Goal: Transaction & Acquisition: Download file/media

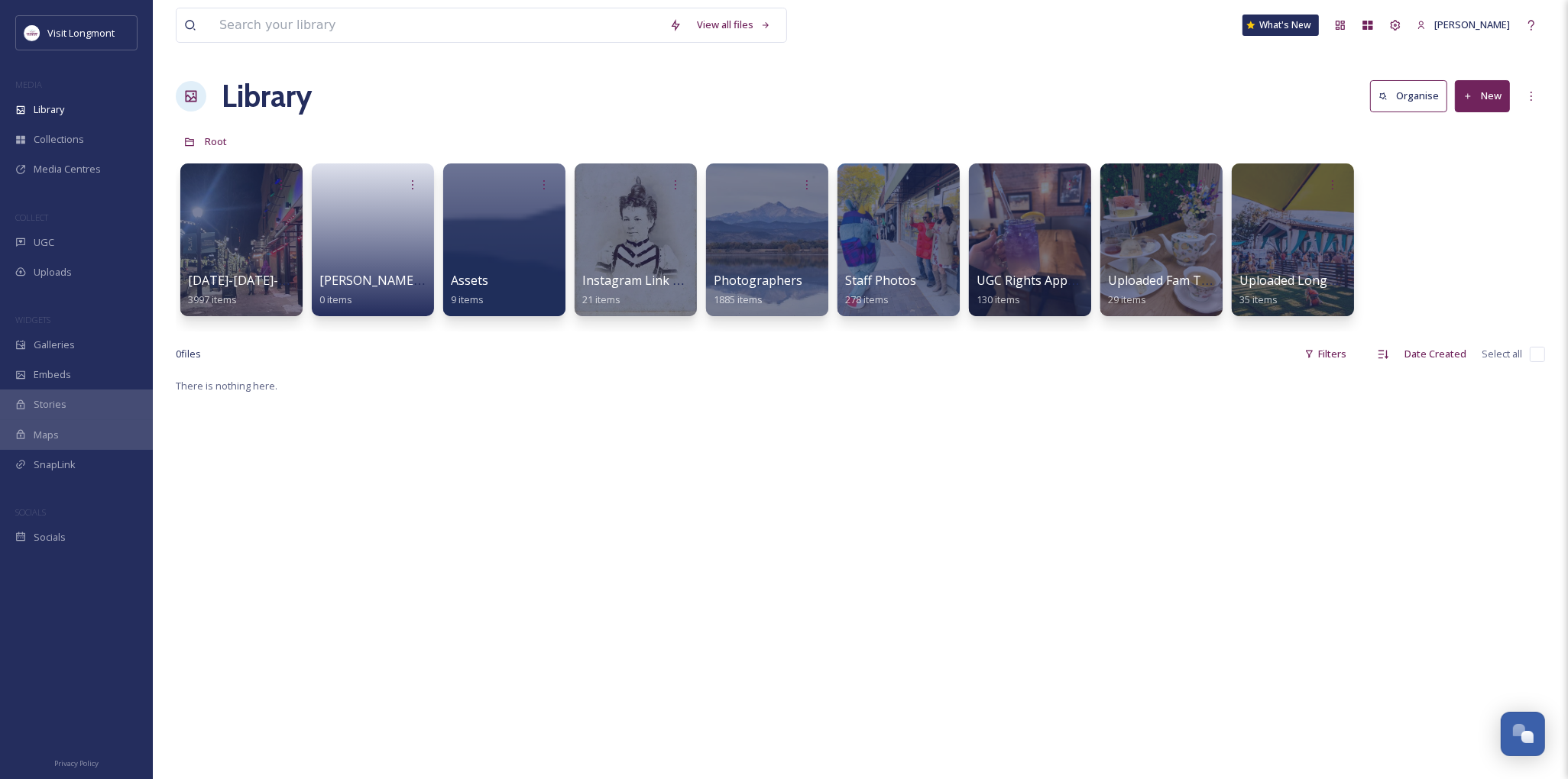
scroll to position [165, 0]
click at [327, 20] on input at bounding box center [436, 25] width 450 height 34
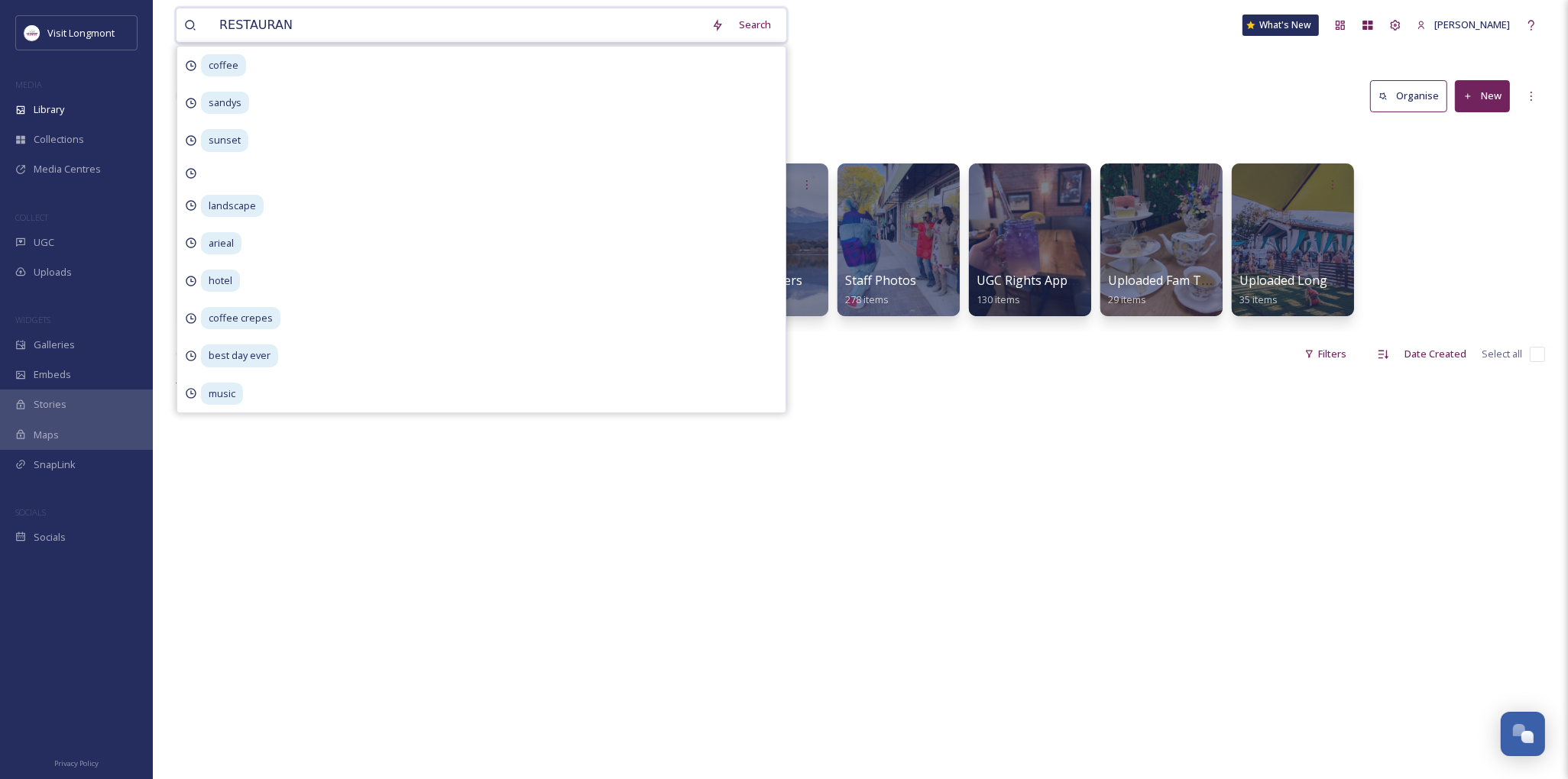
type input "RESTAURANT"
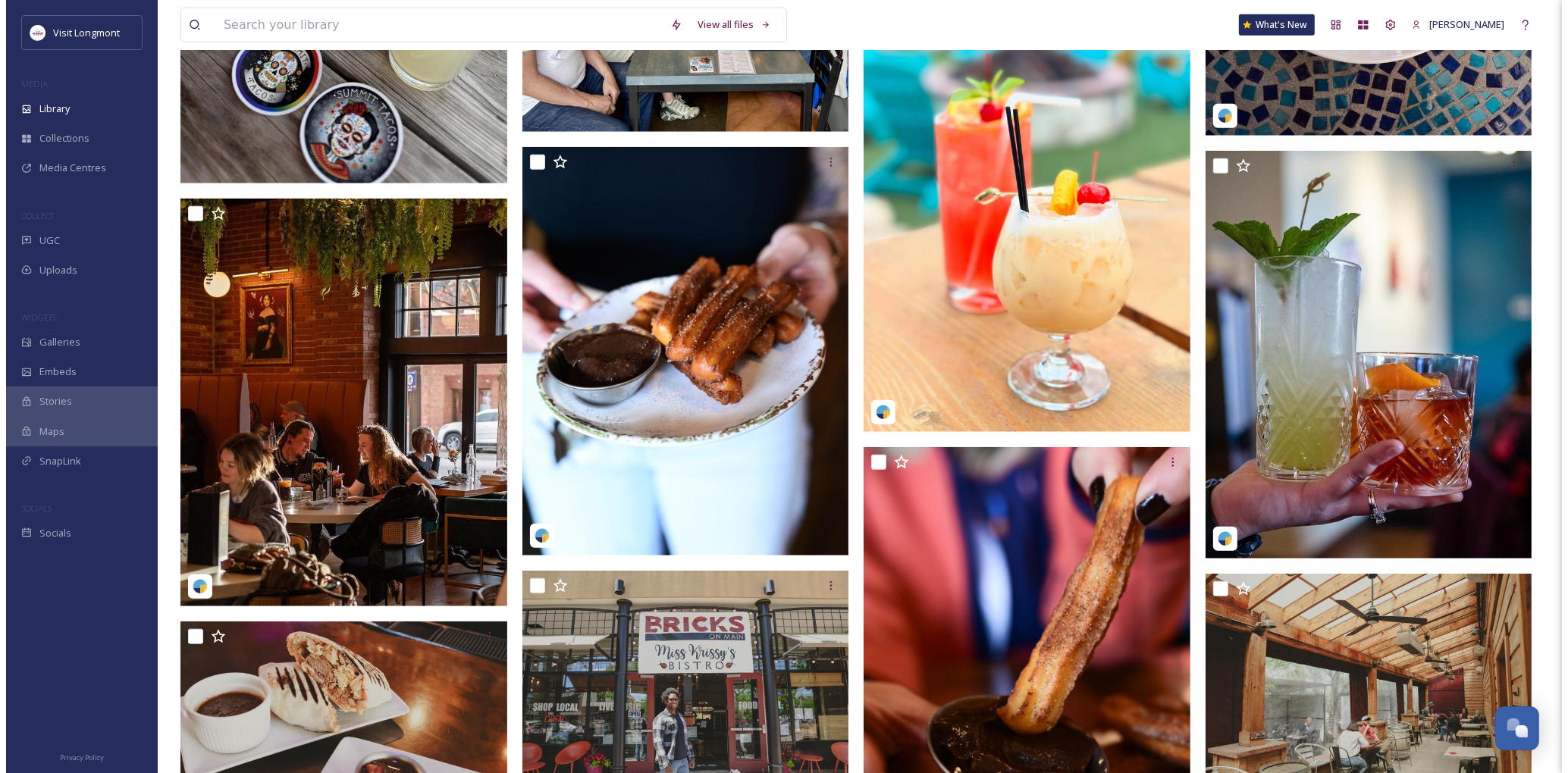
scroll to position [1937, 0]
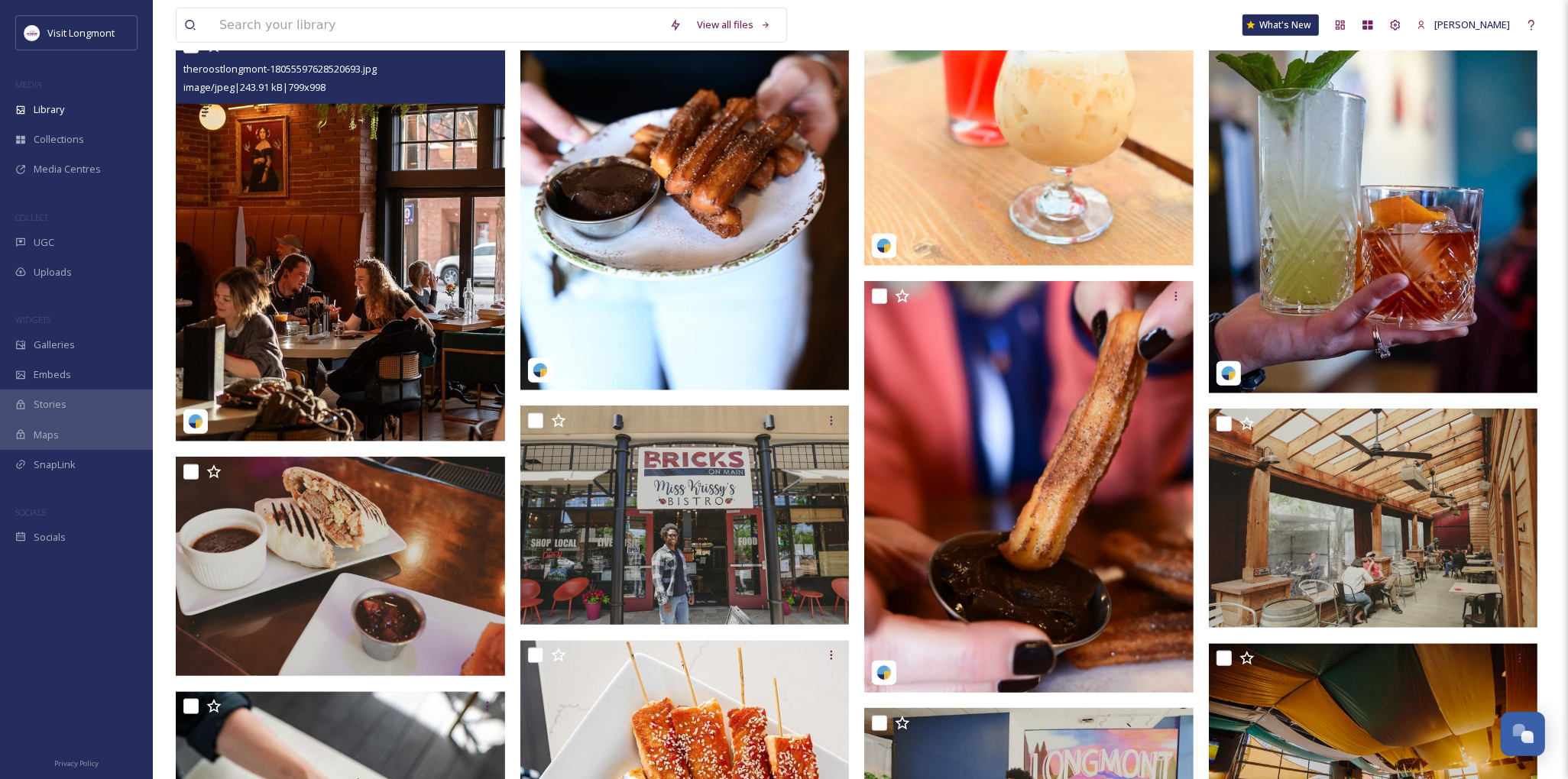
click at [393, 230] on img at bounding box center [341, 236] width 329 height 411
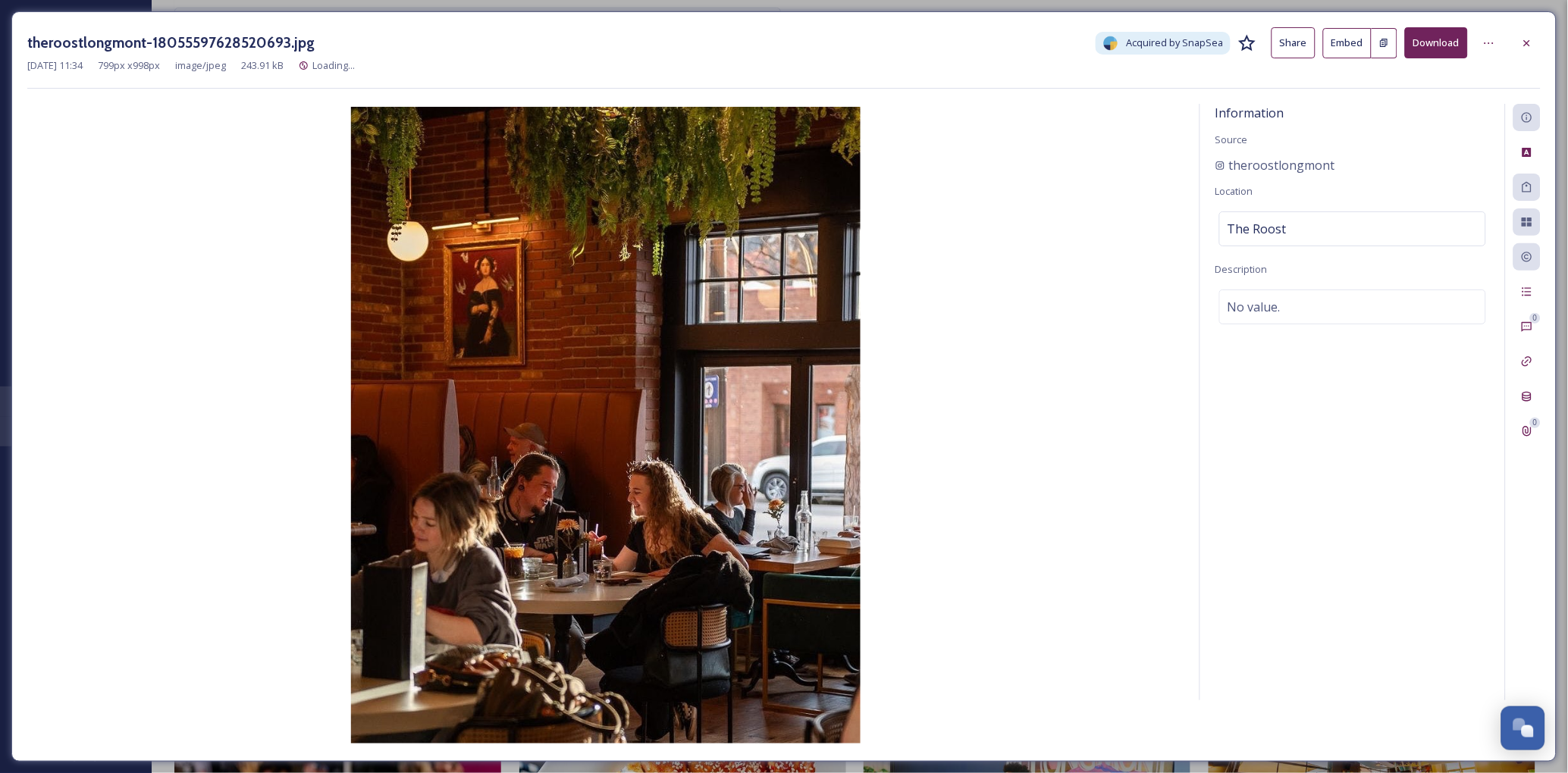
click at [1453, 39] on button "Download" at bounding box center [1437, 42] width 63 height 31
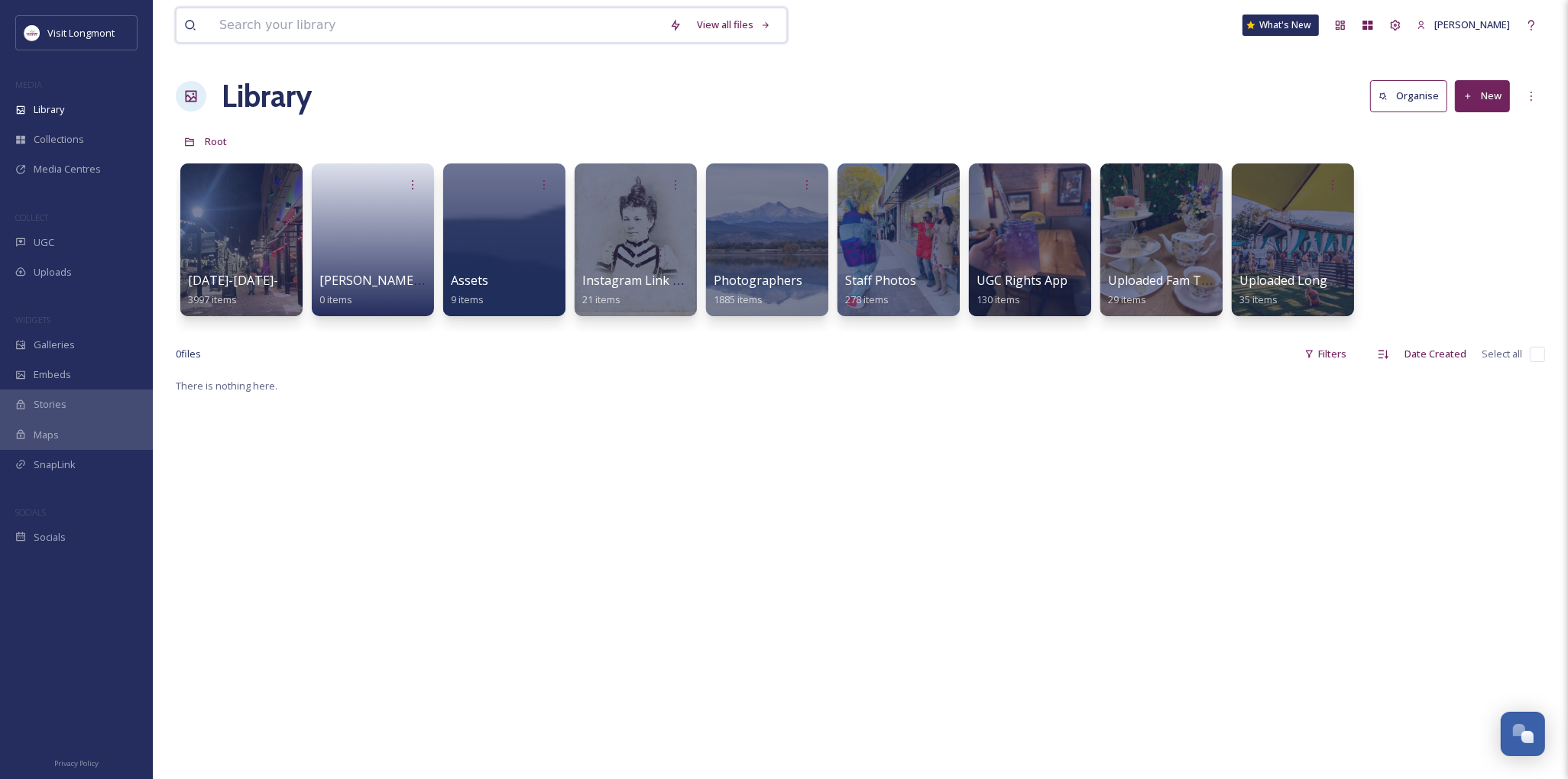
click at [295, 15] on input at bounding box center [436, 25] width 450 height 34
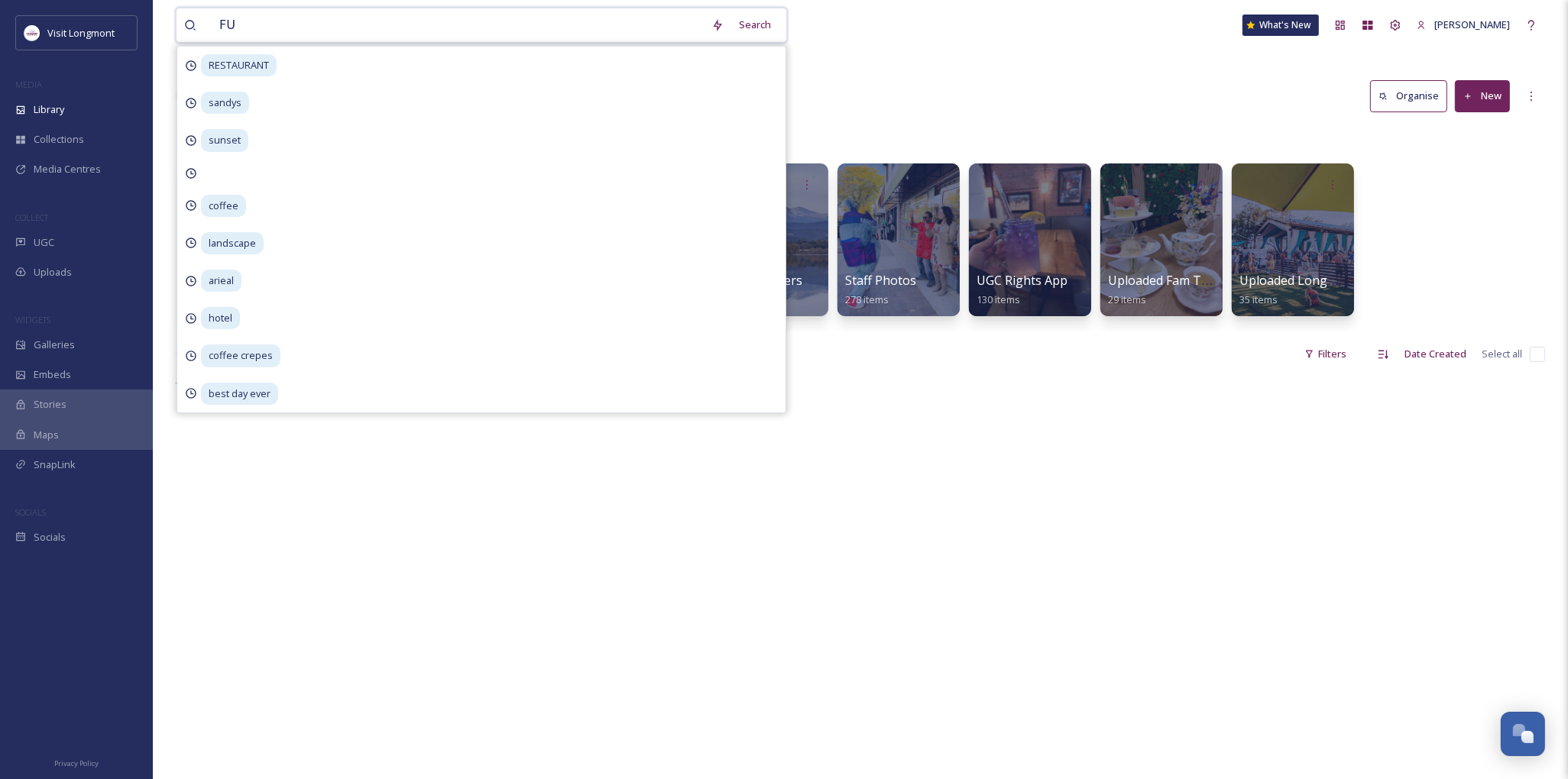
type input "FUN"
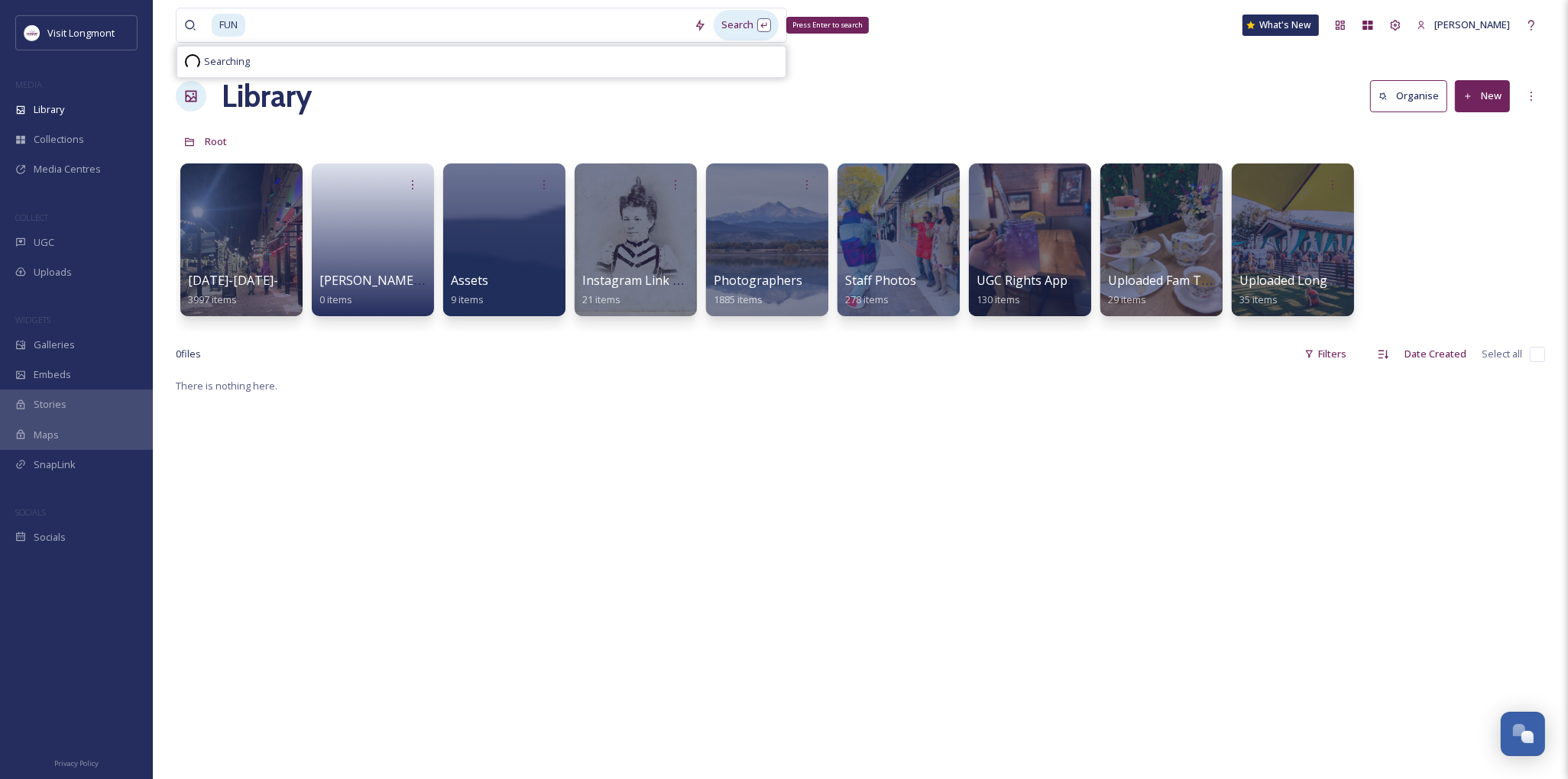
click at [741, 22] on div "Search Press Enter to search" at bounding box center [746, 25] width 65 height 30
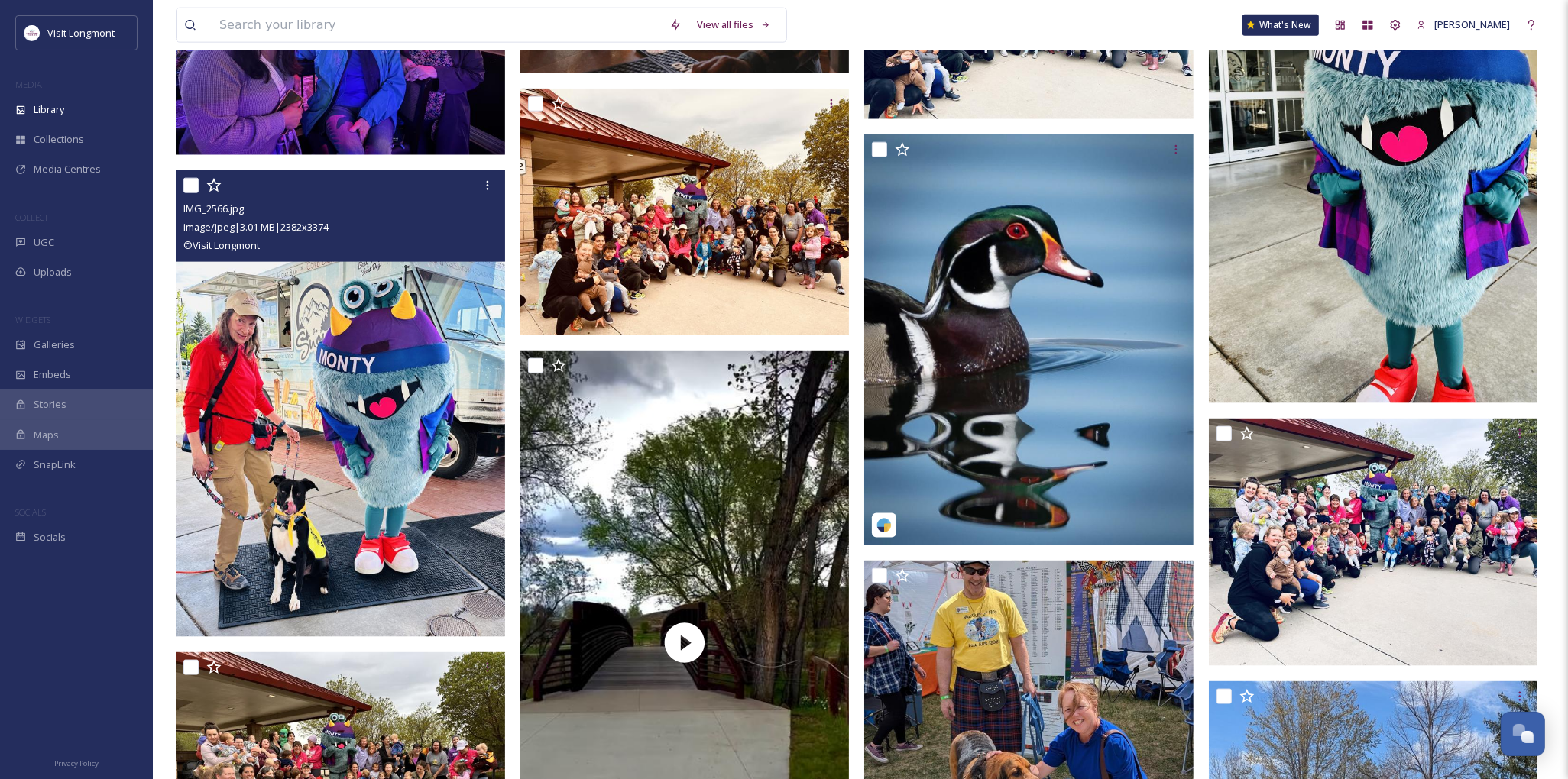
scroll to position [2292, 0]
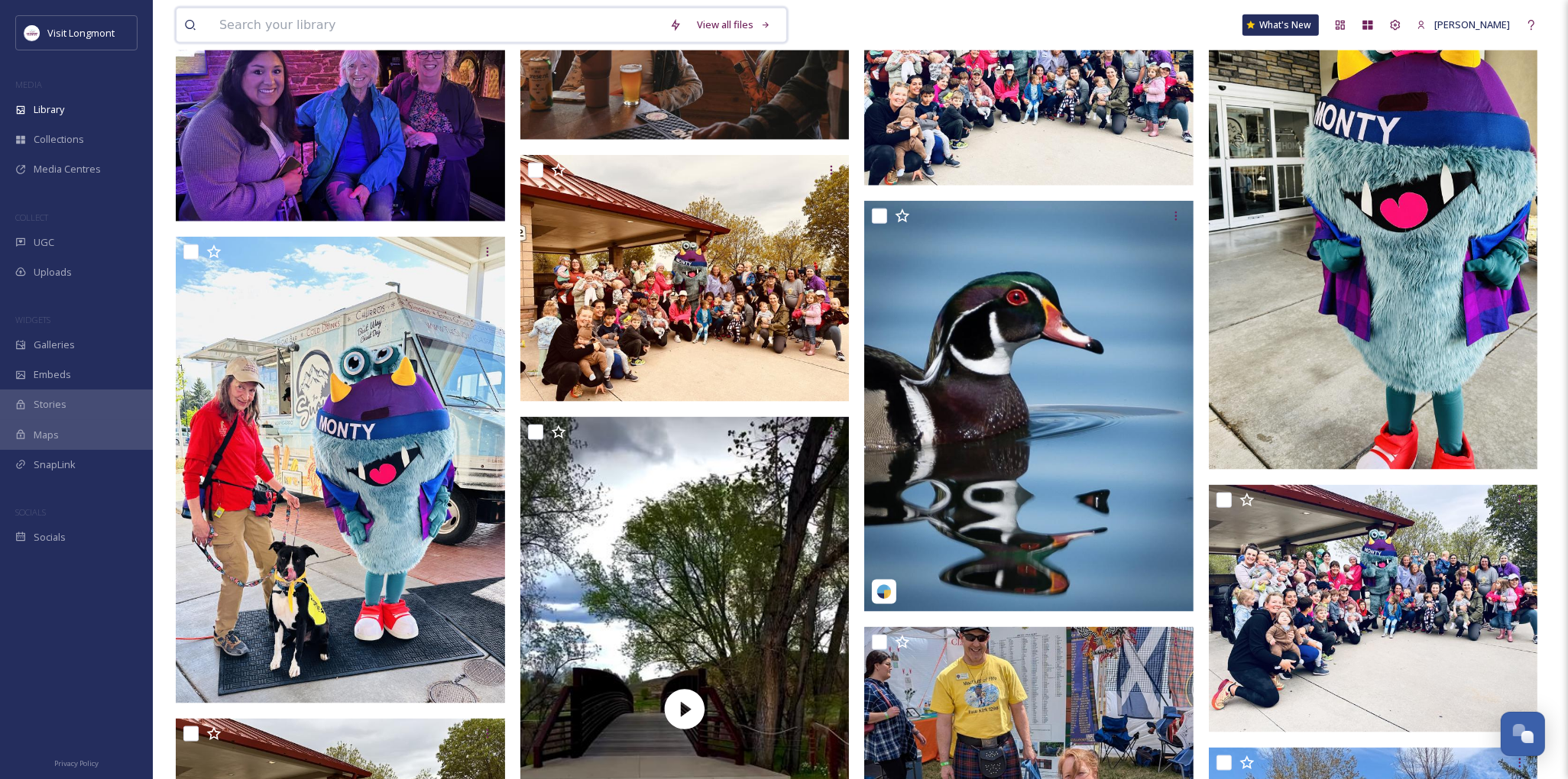
click at [283, 28] on input at bounding box center [436, 25] width 450 height 34
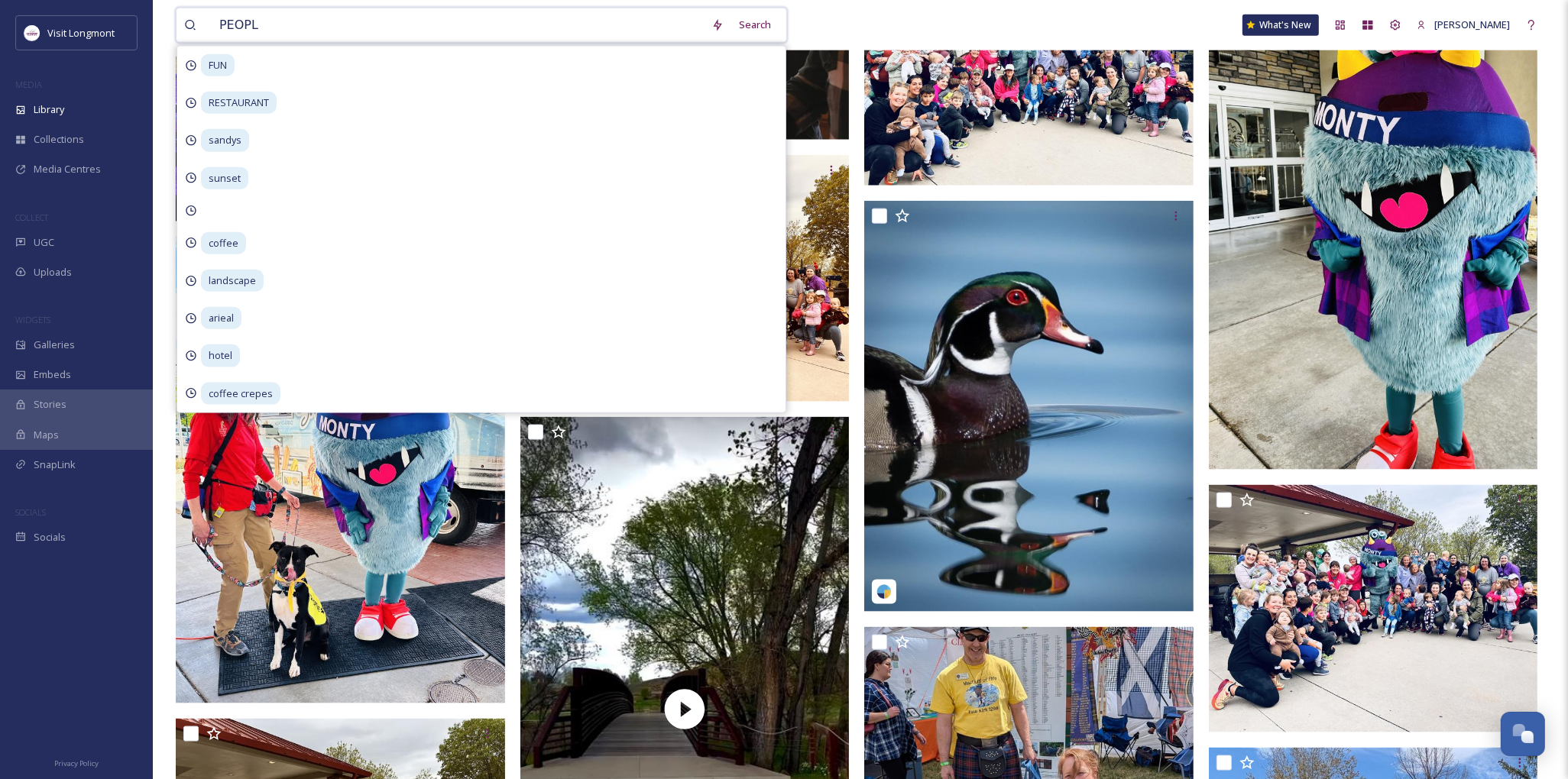
type input "PEOPLE"
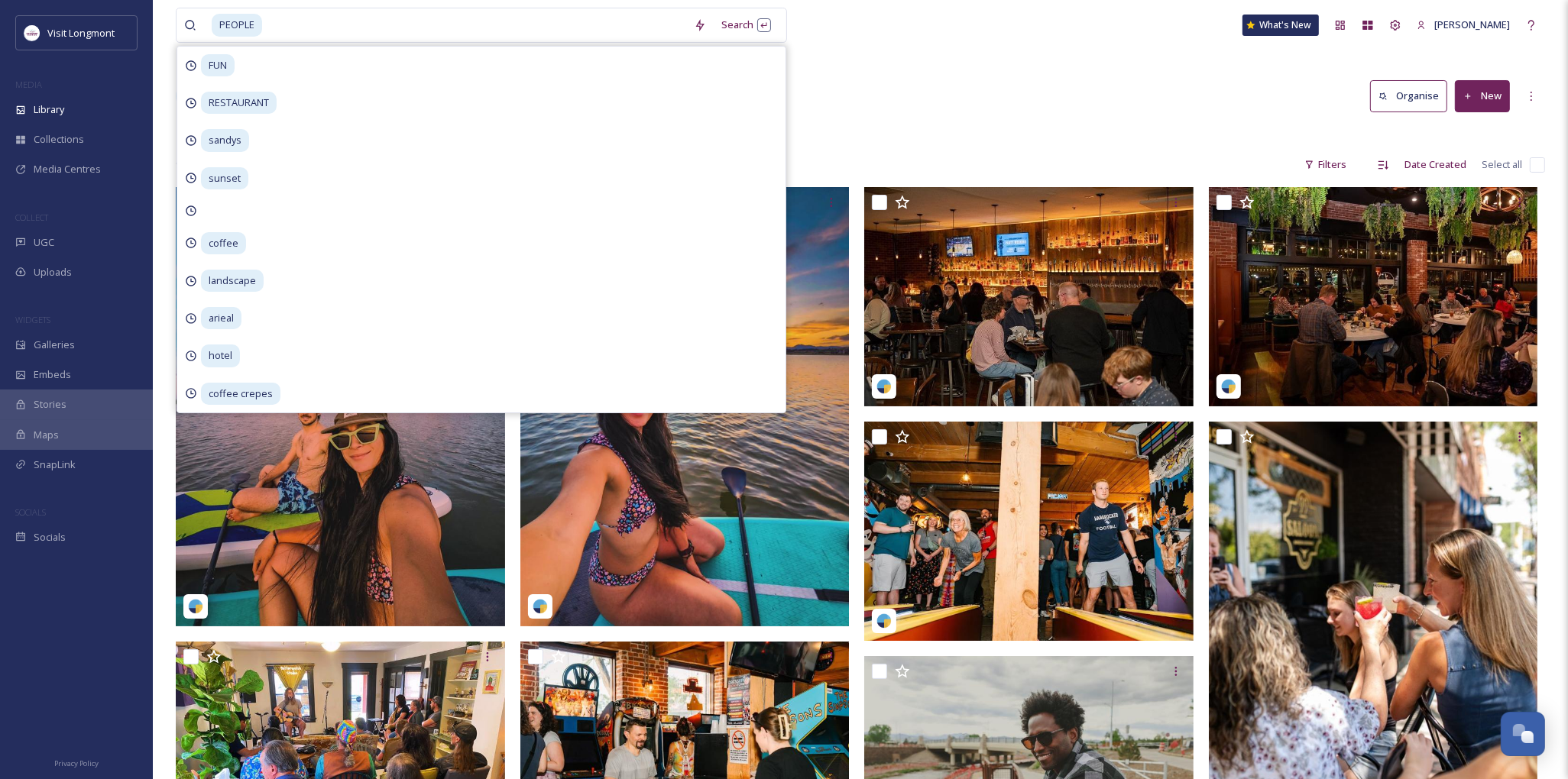
click at [1167, 109] on div "Library Search Organise New" at bounding box center [861, 95] width 1370 height 46
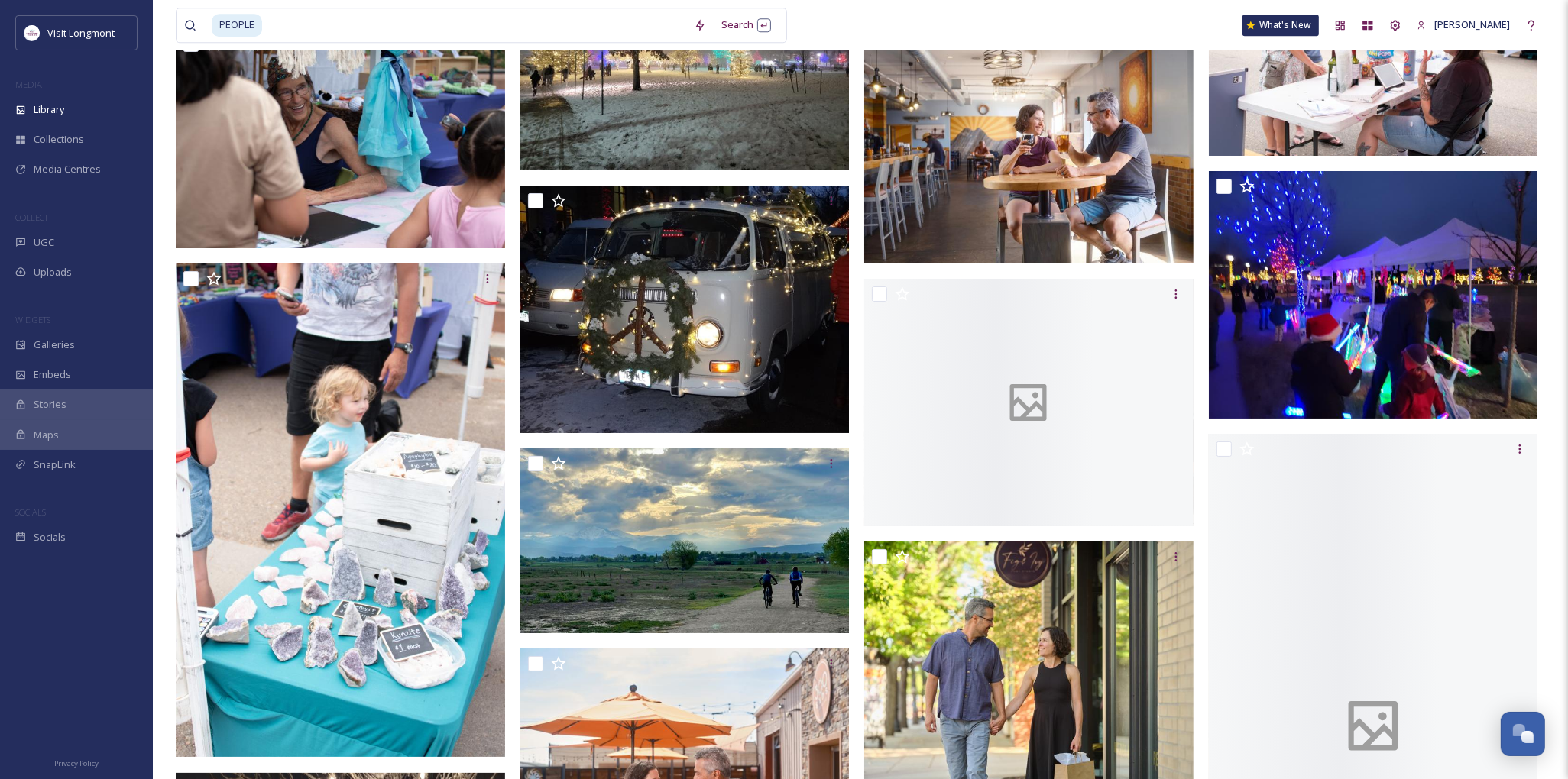
scroll to position [26855, 0]
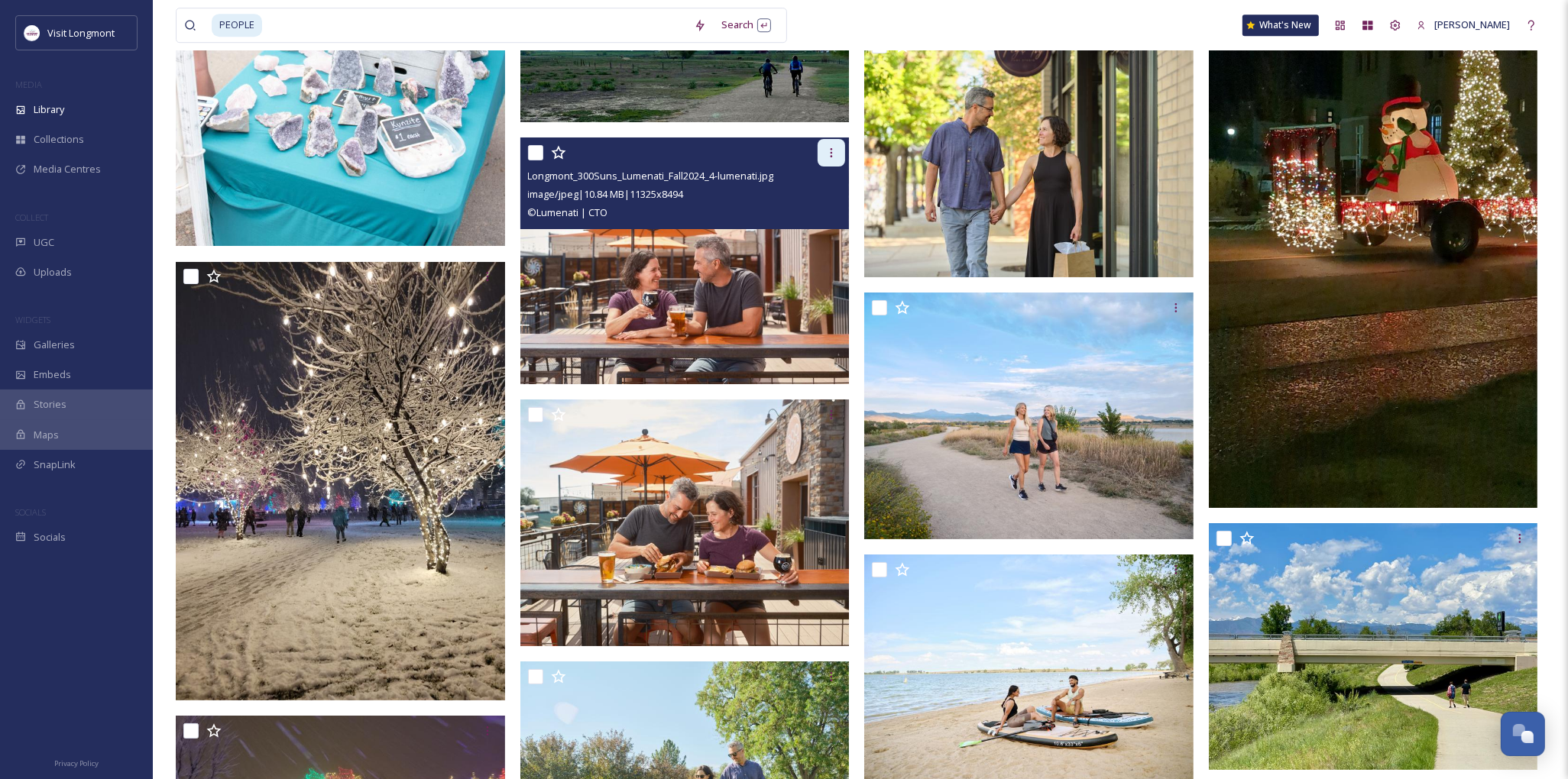
click at [827, 151] on icon at bounding box center [831, 152] width 12 height 12
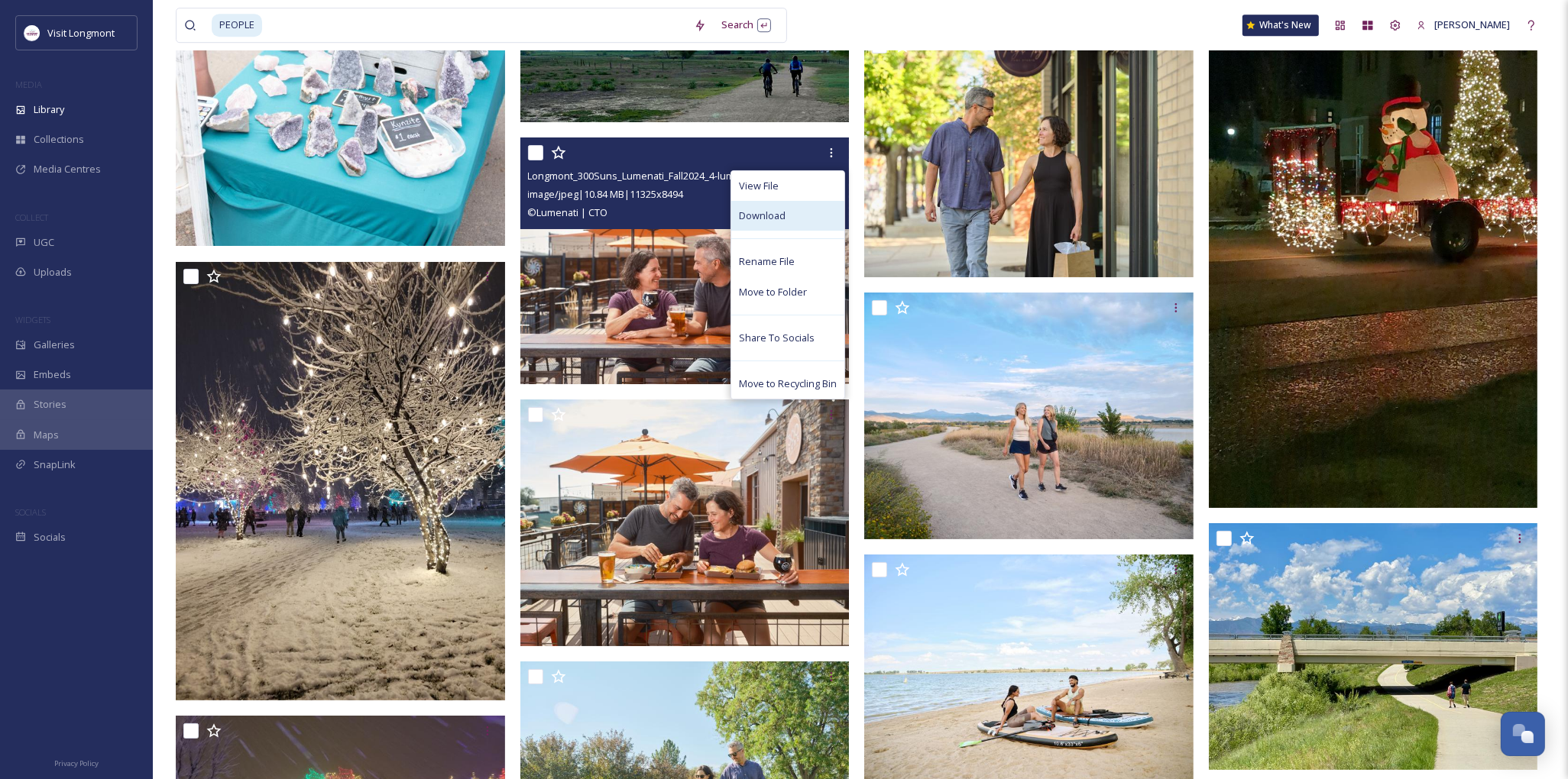
click at [762, 201] on div "Download" at bounding box center [788, 216] width 113 height 30
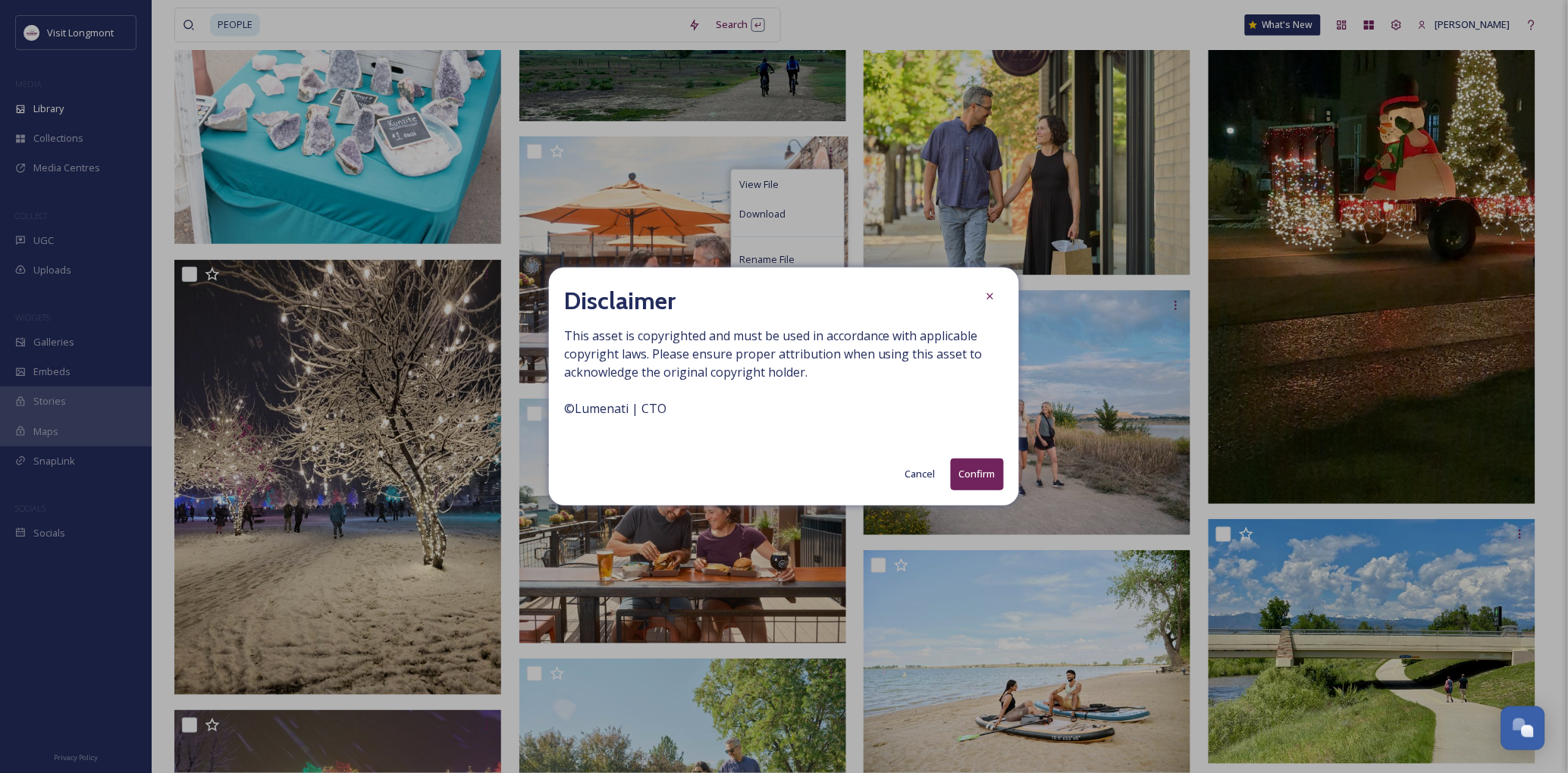
click at [988, 474] on button "Confirm" at bounding box center [977, 473] width 53 height 31
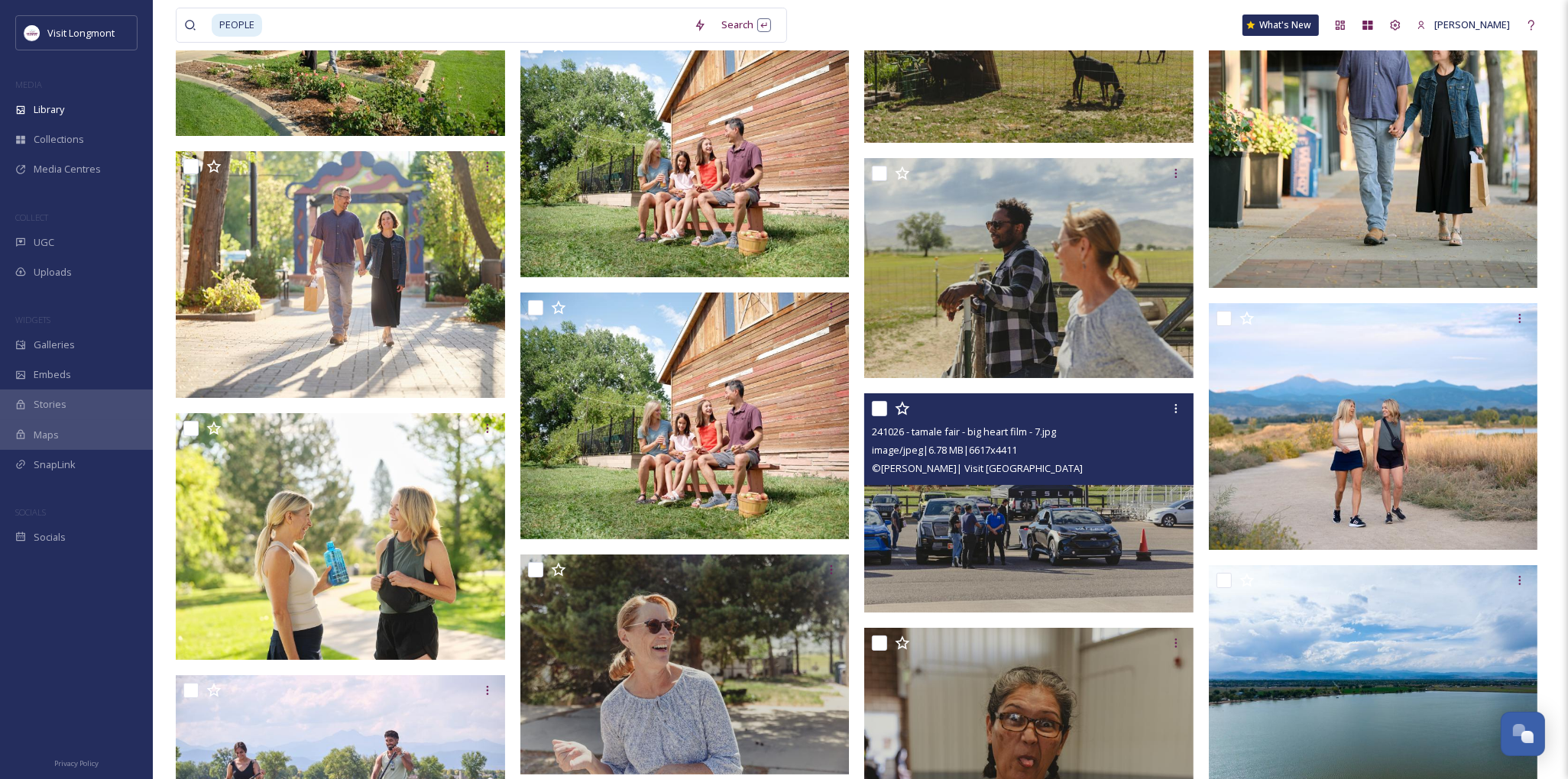
scroll to position [28893, 0]
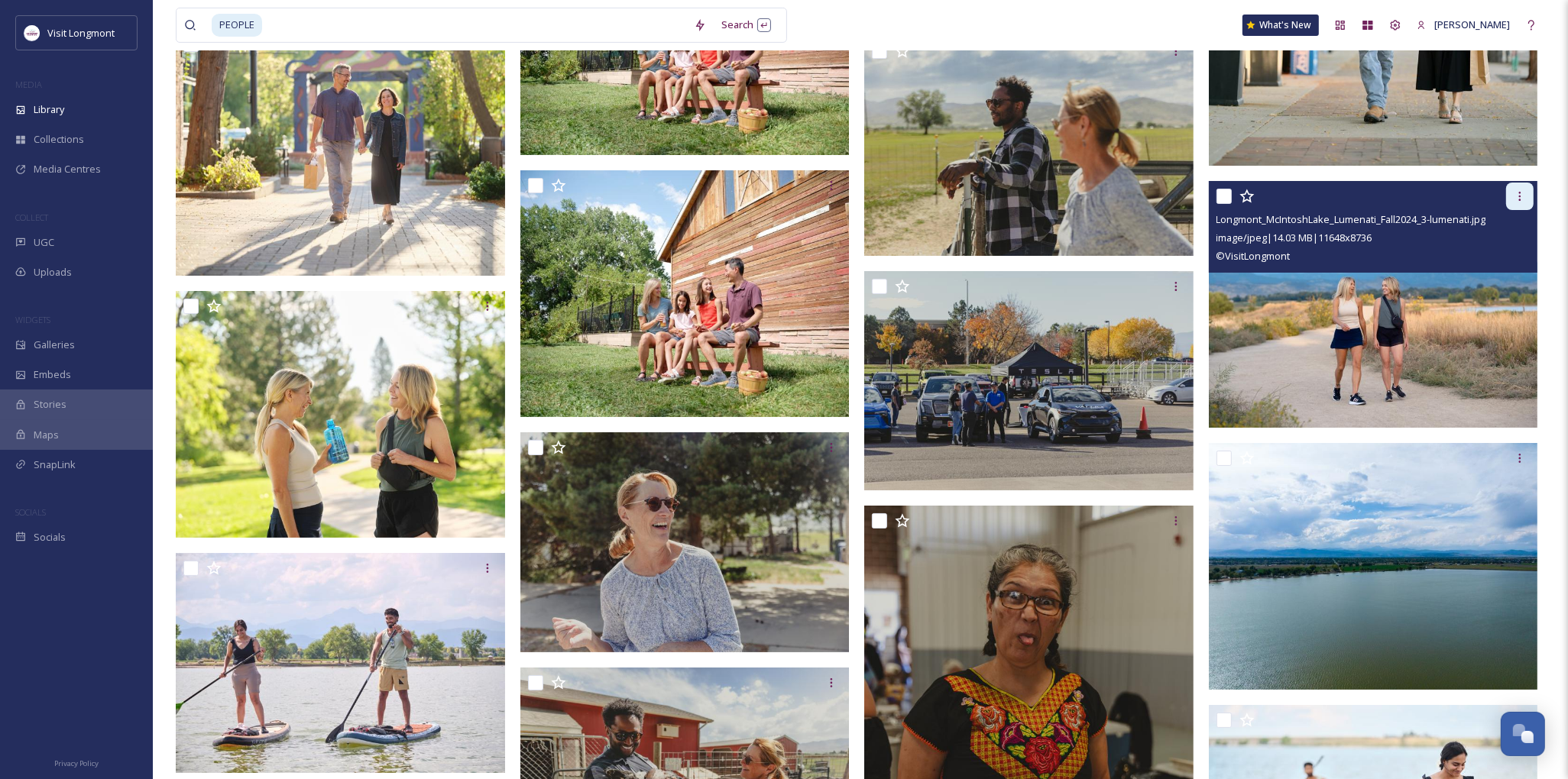
click at [1517, 196] on icon at bounding box center [1519, 195] width 12 height 12
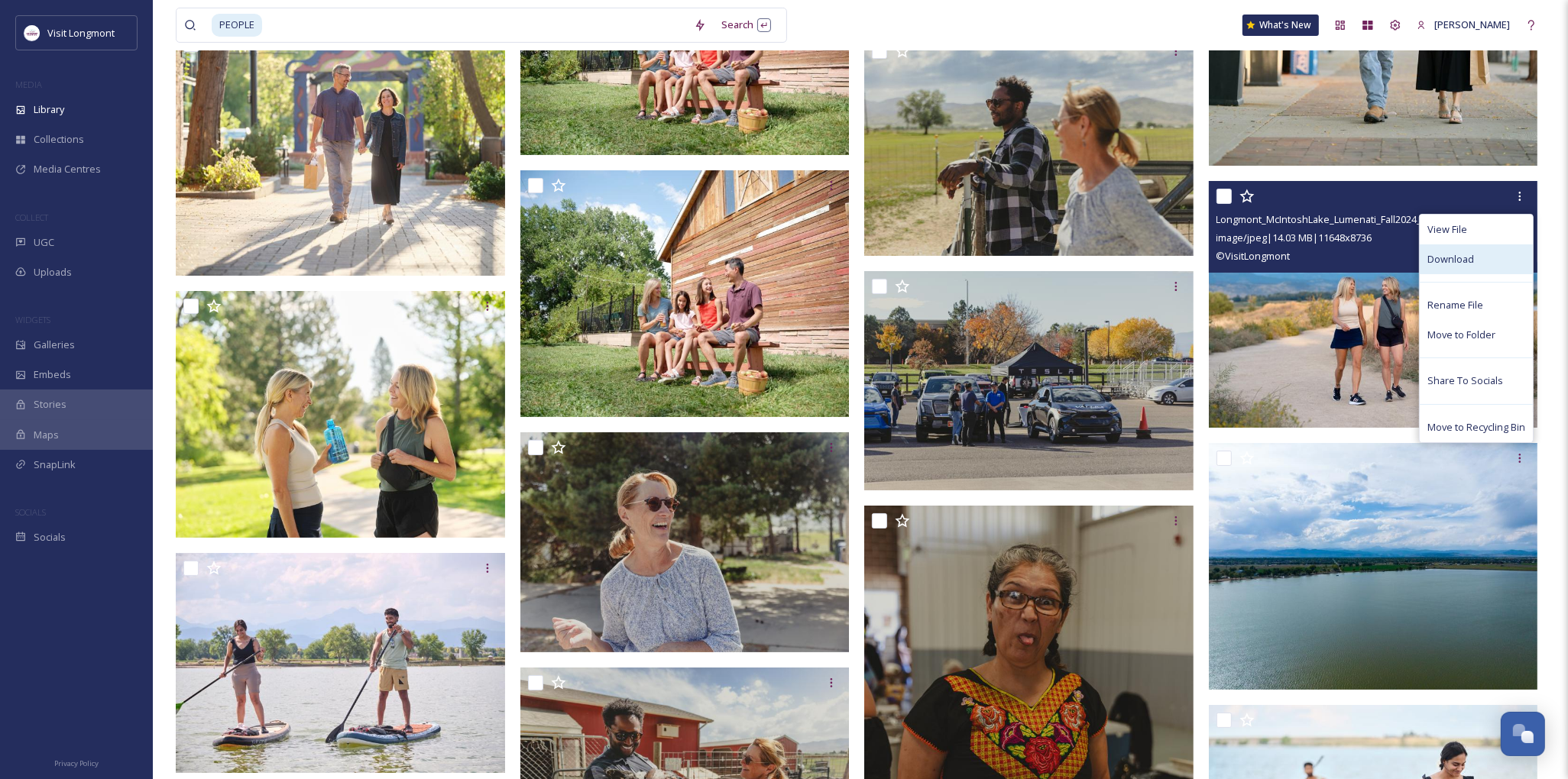
click at [1458, 262] on span "Download" at bounding box center [1451, 260] width 47 height 15
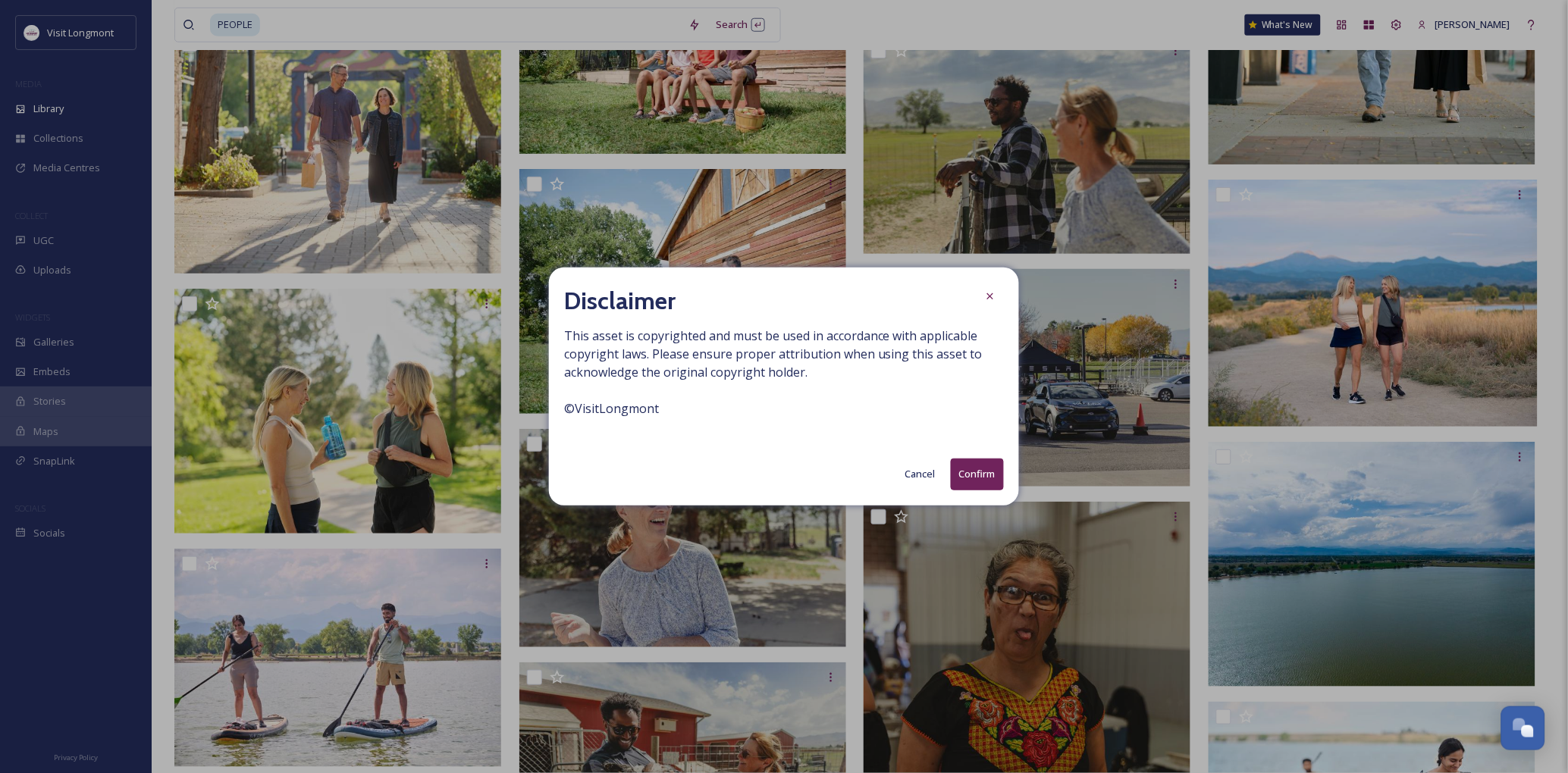
click at [983, 469] on button "Confirm" at bounding box center [977, 473] width 53 height 31
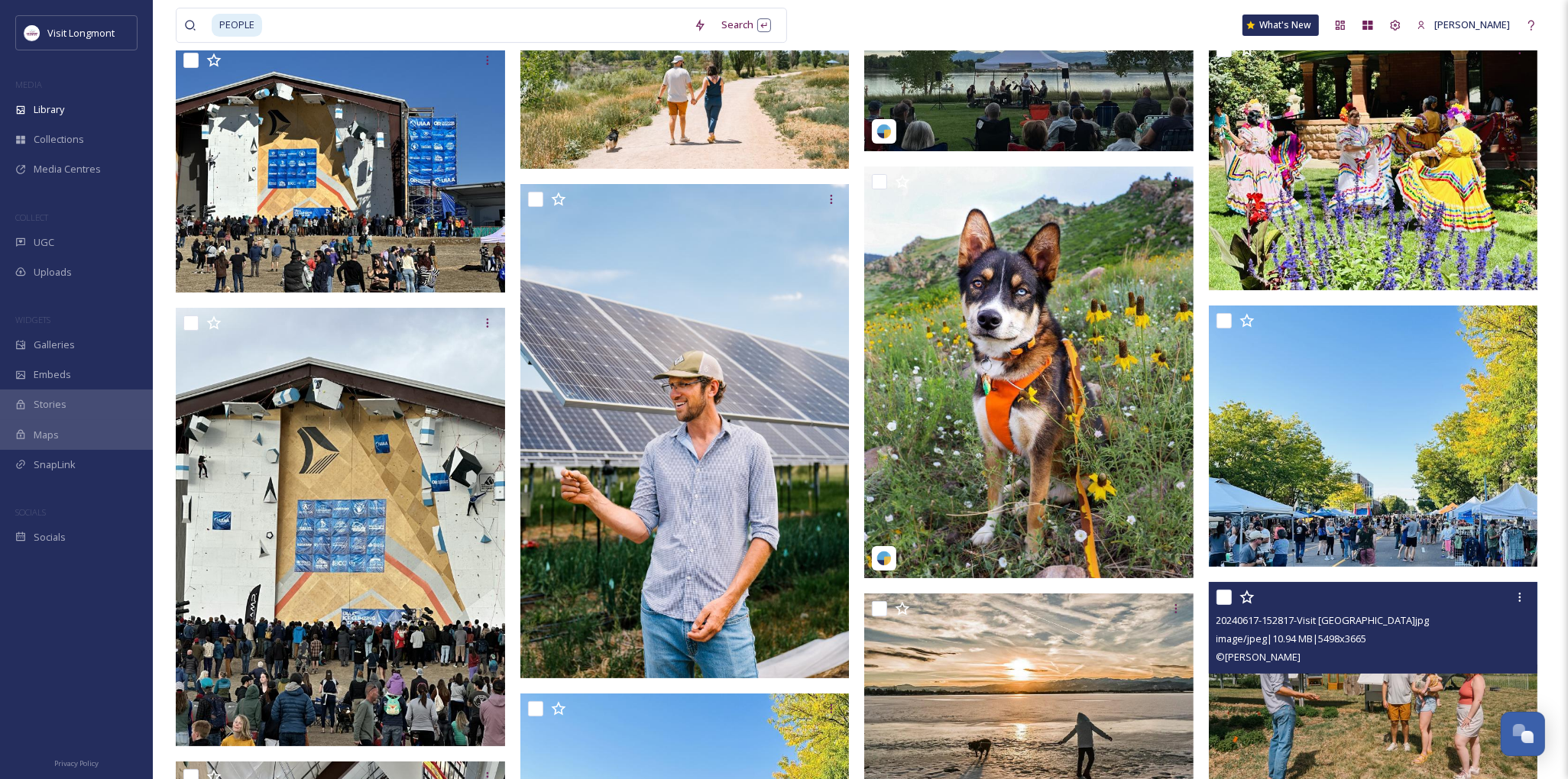
scroll to position [62729, 0]
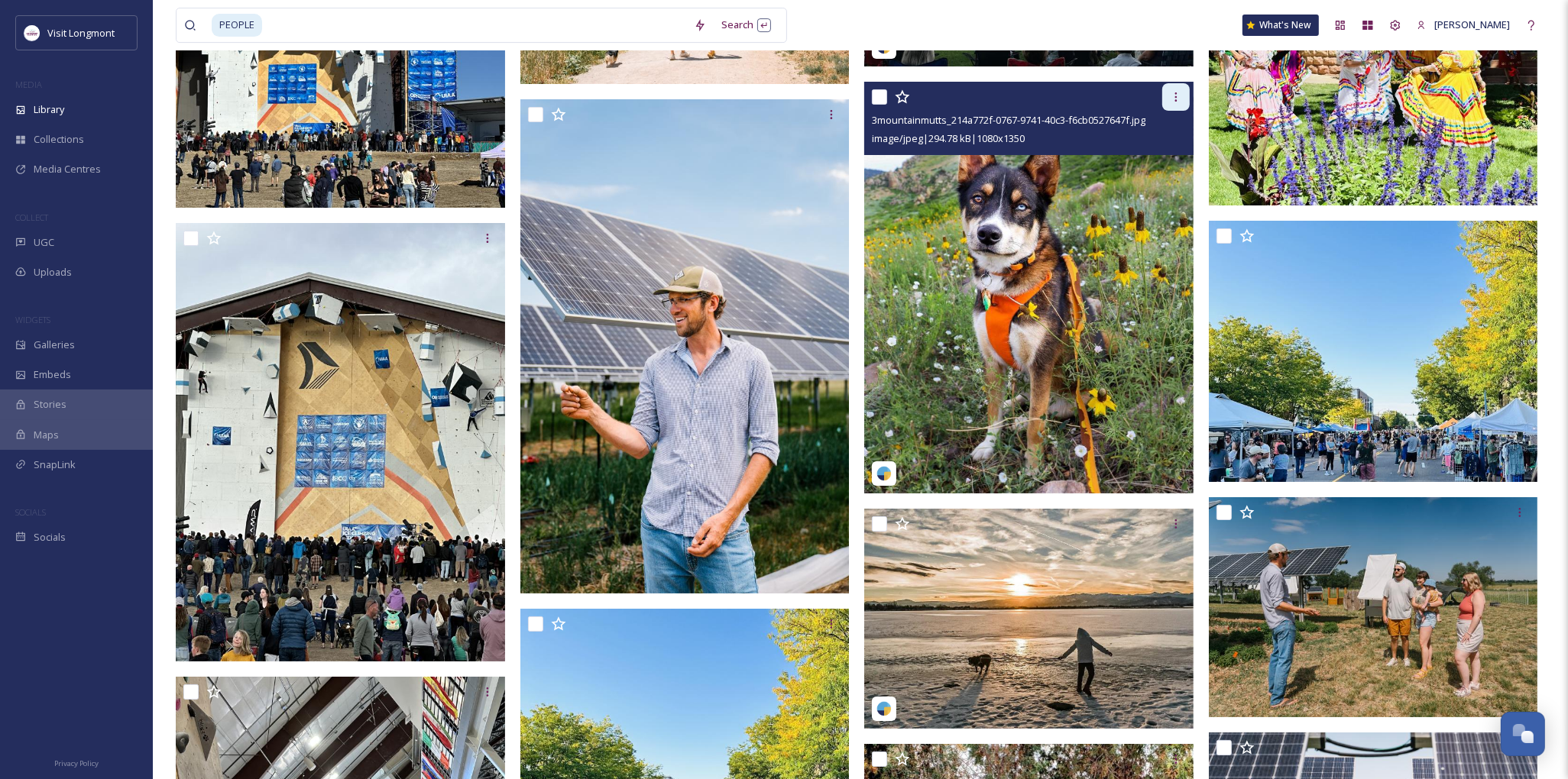
click at [1179, 102] on icon at bounding box center [1176, 96] width 12 height 12
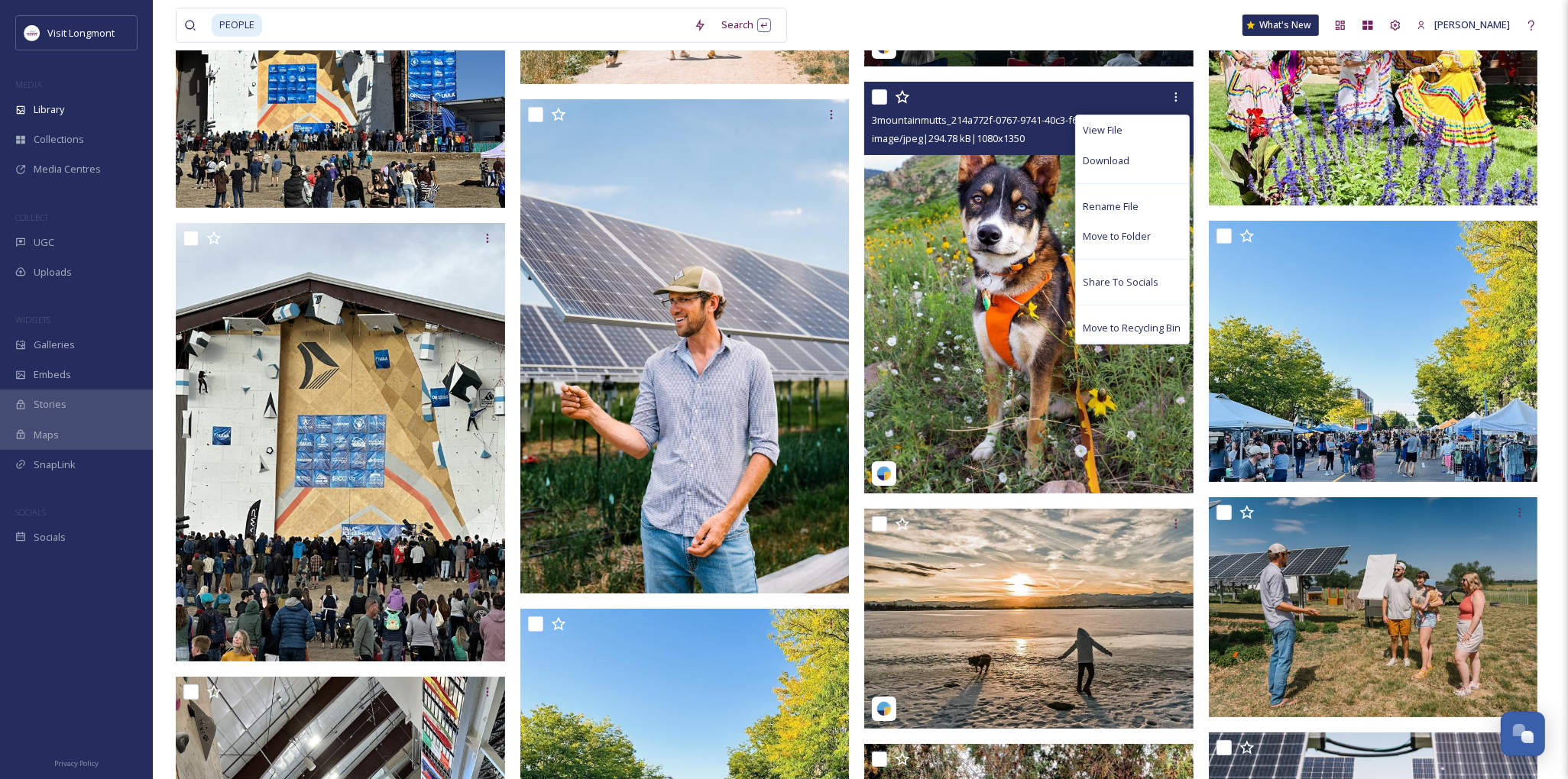
click at [1018, 344] on img at bounding box center [1029, 287] width 329 height 411
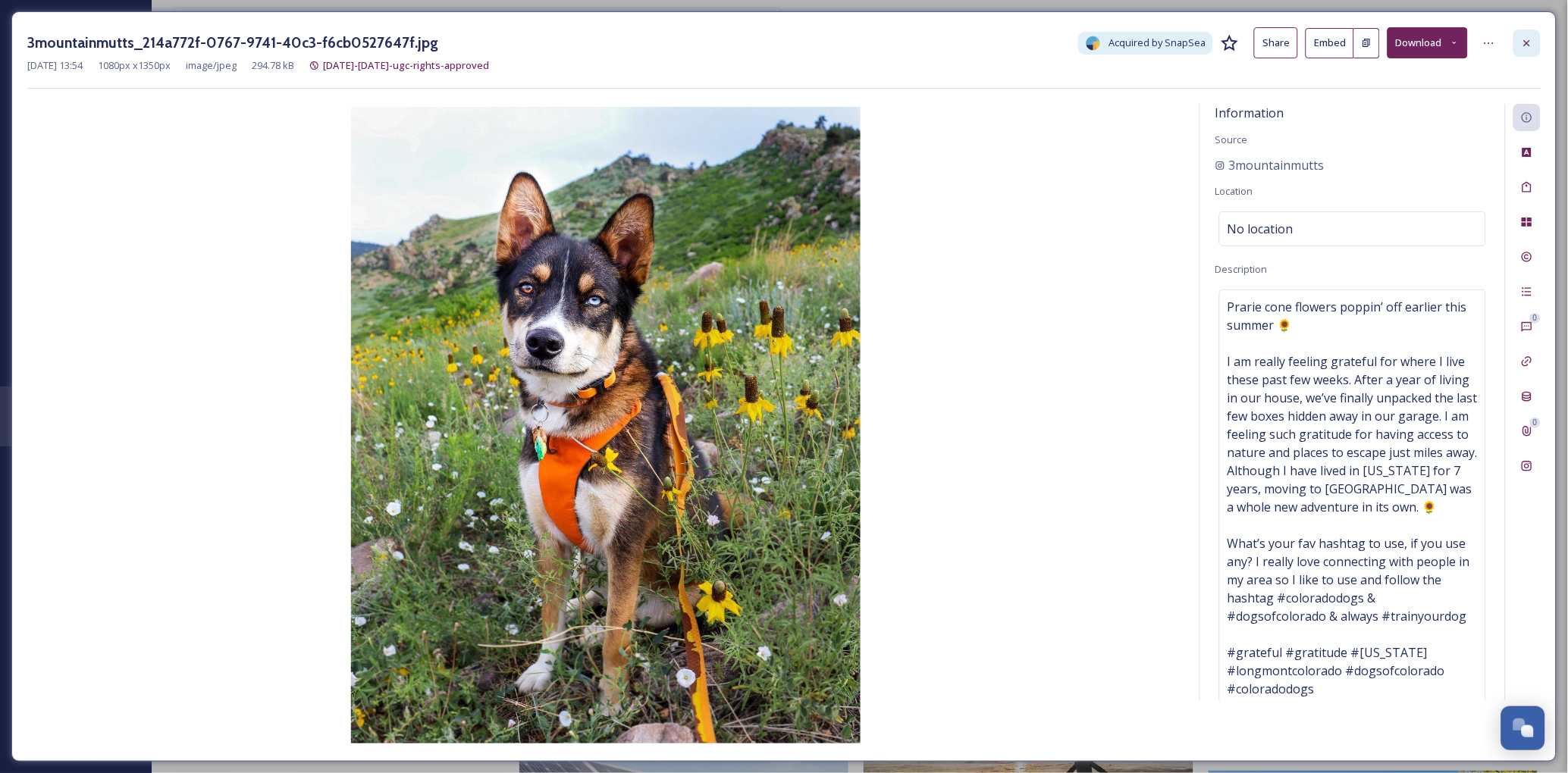
click at [1521, 42] on div at bounding box center [1526, 43] width 27 height 27
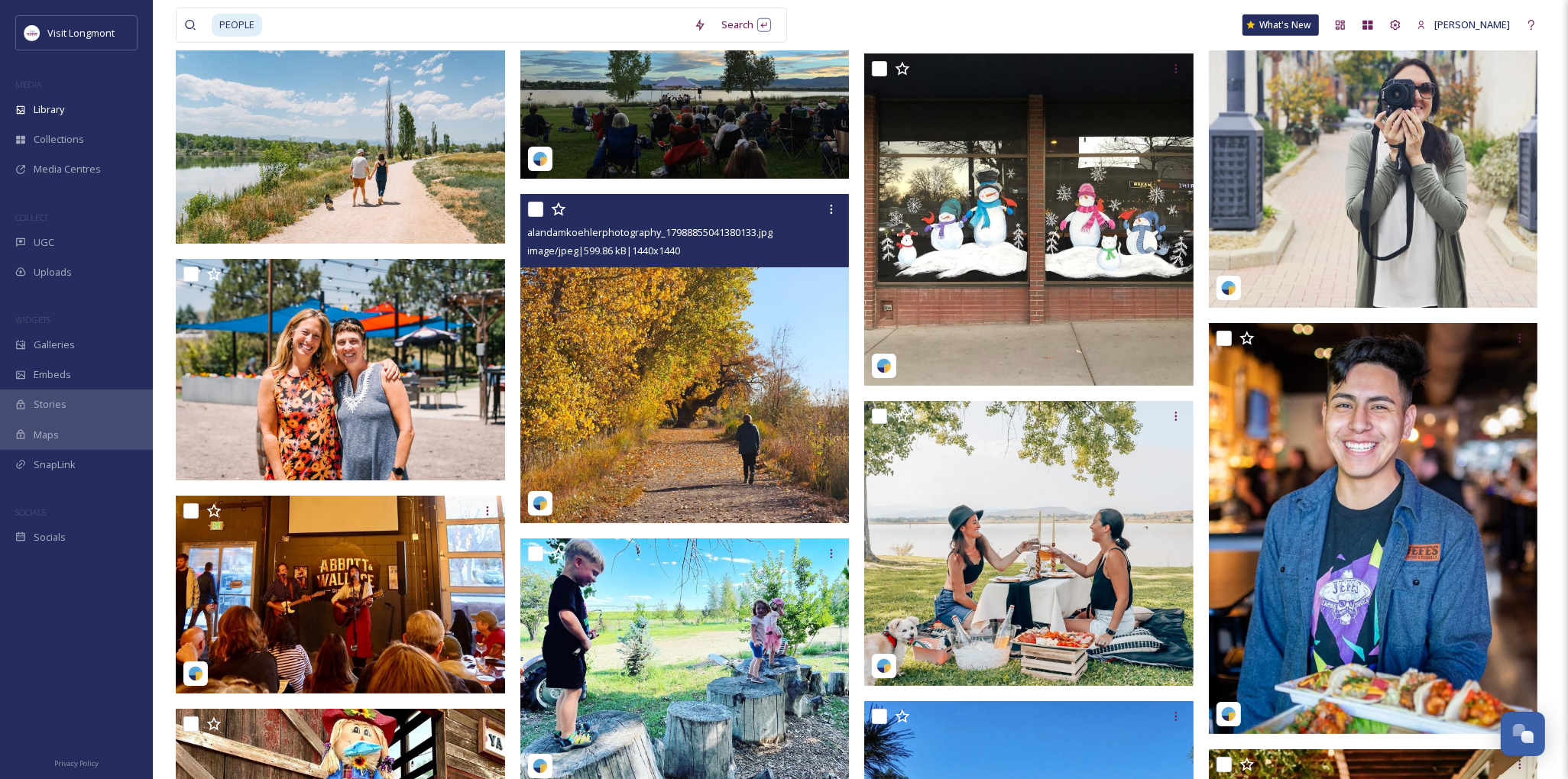
scroll to position [65616, 0]
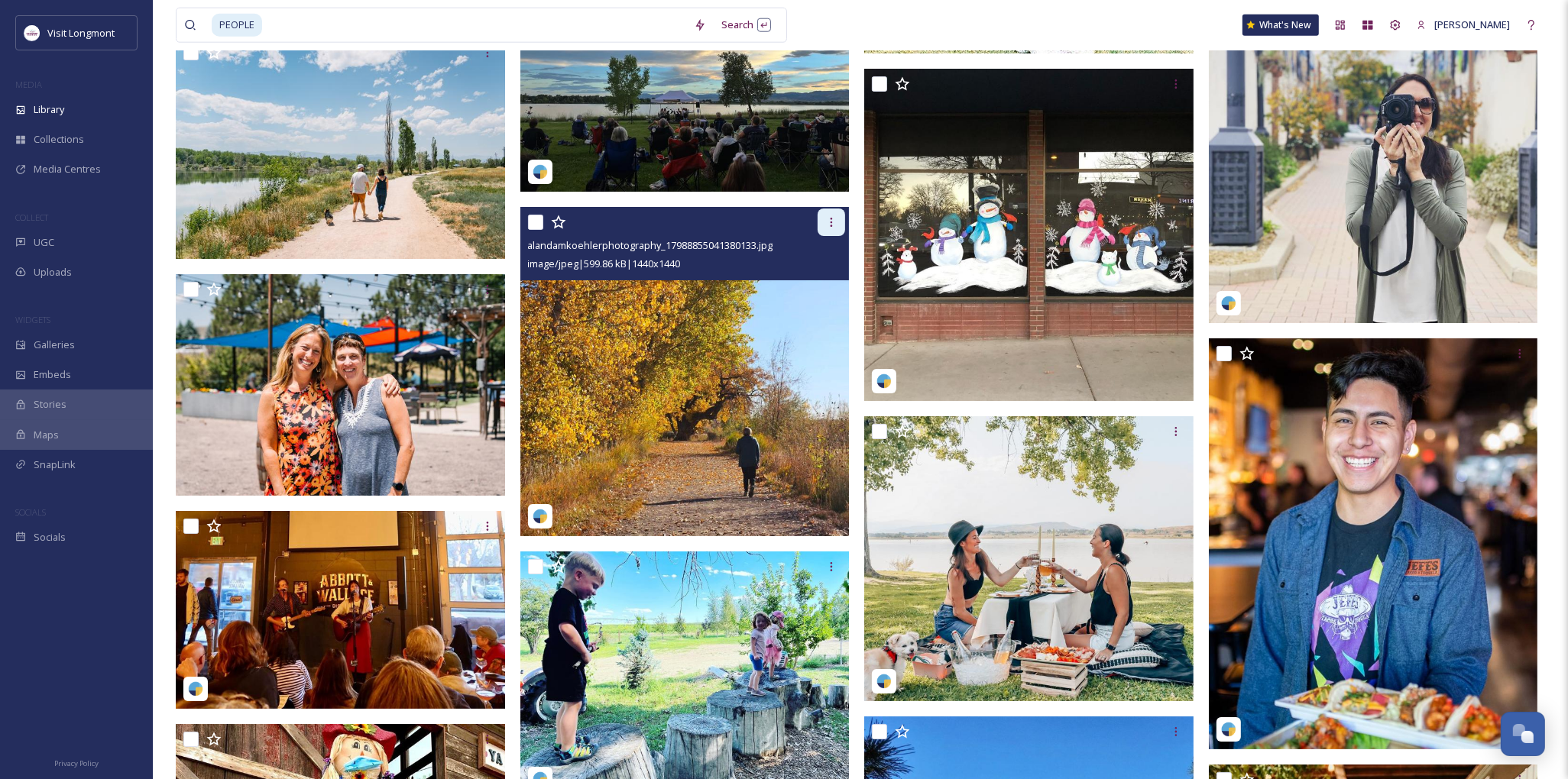
click at [836, 225] on icon at bounding box center [831, 222] width 12 height 12
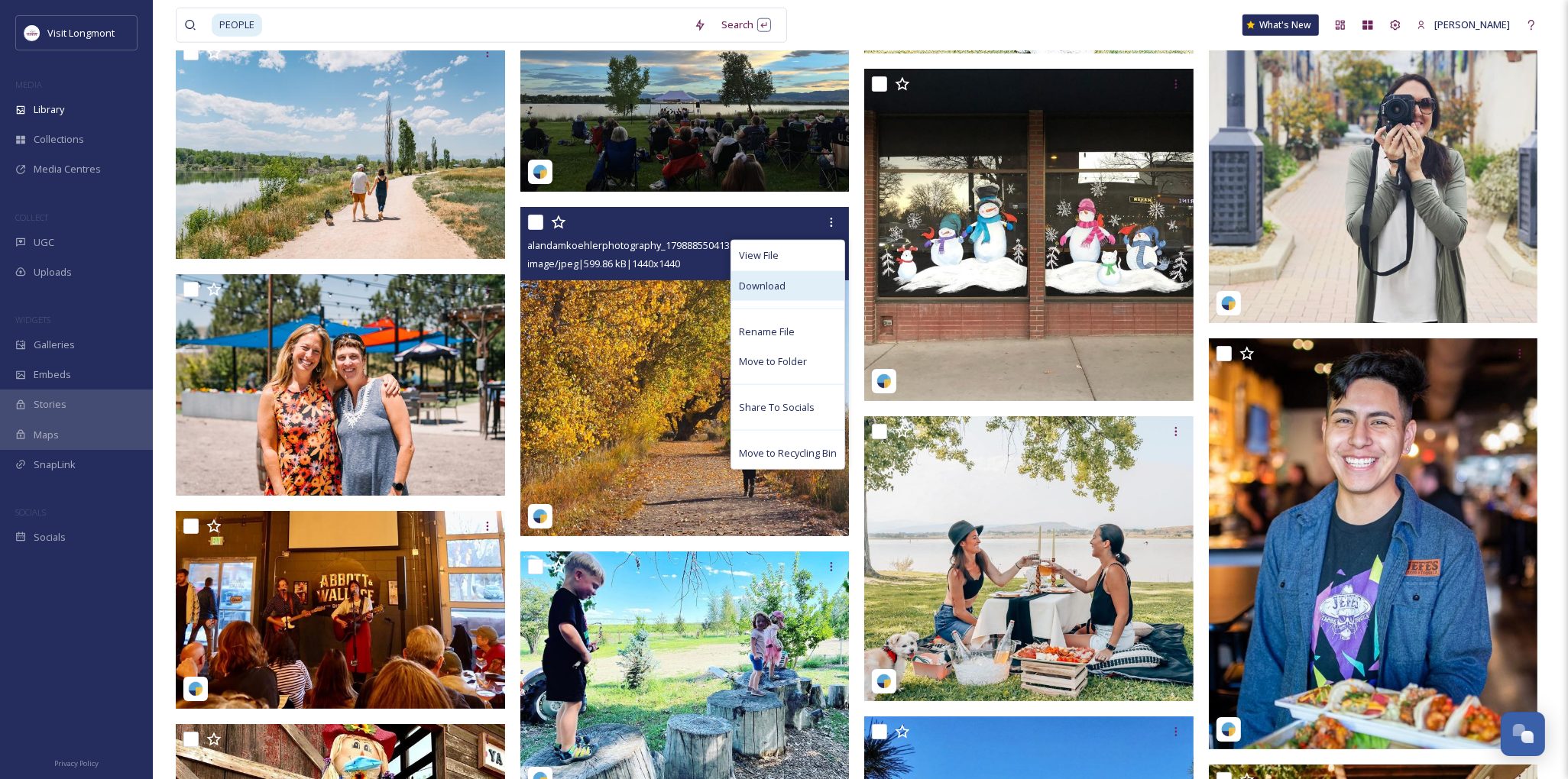
click at [776, 285] on span "Download" at bounding box center [762, 286] width 47 height 15
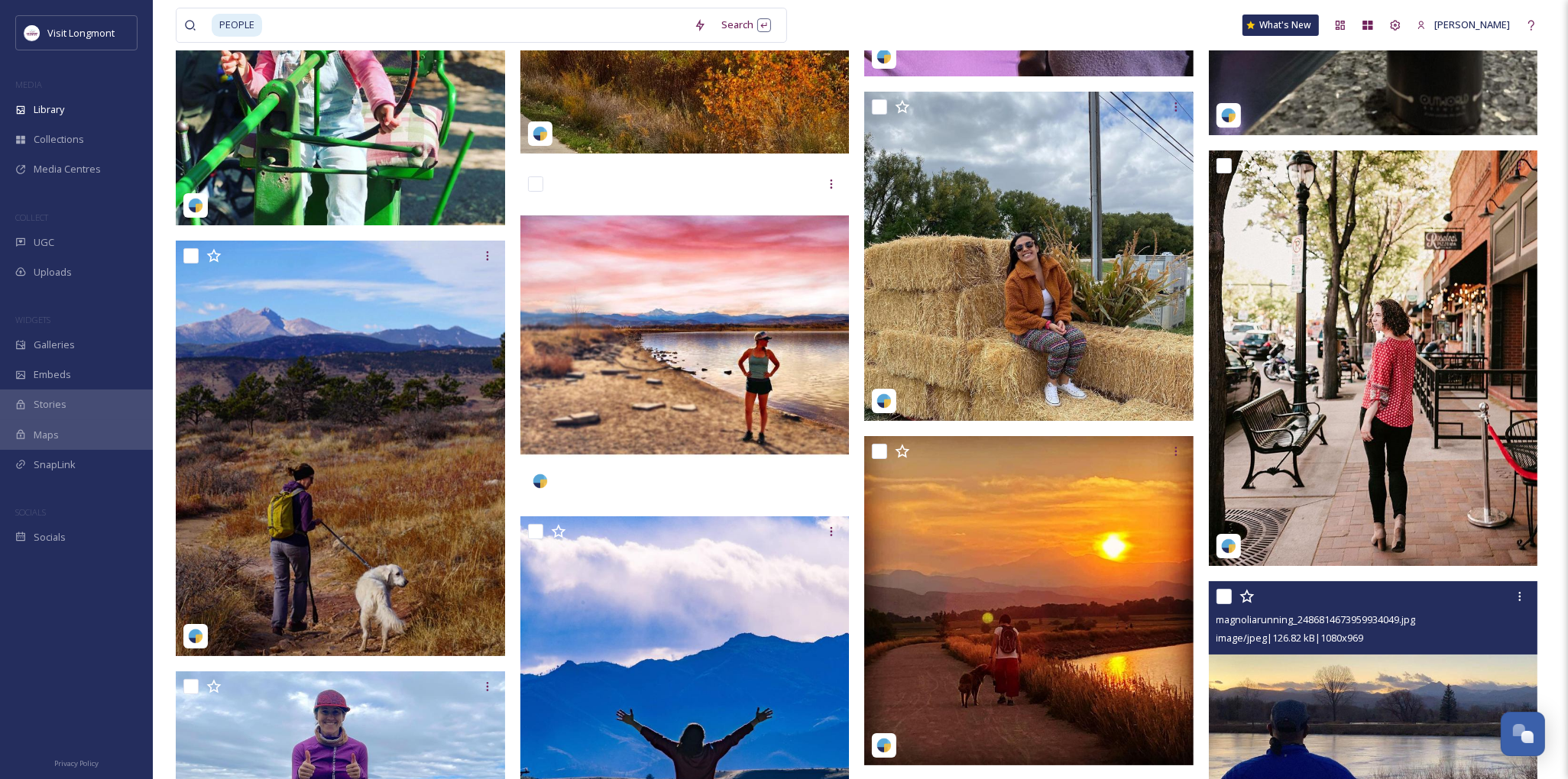
scroll to position [69944, 0]
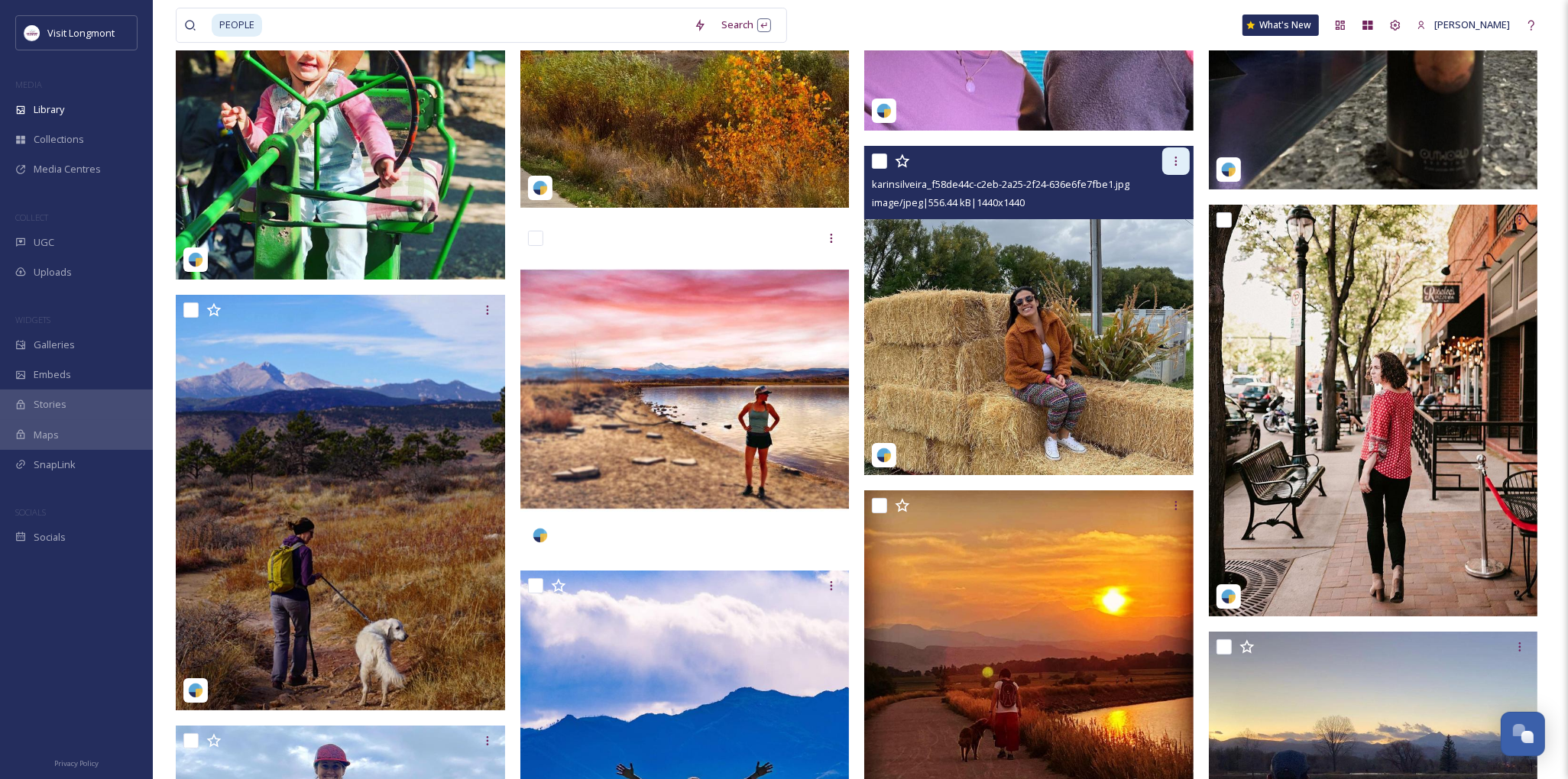
click at [1170, 166] on div at bounding box center [1175, 161] width 27 height 27
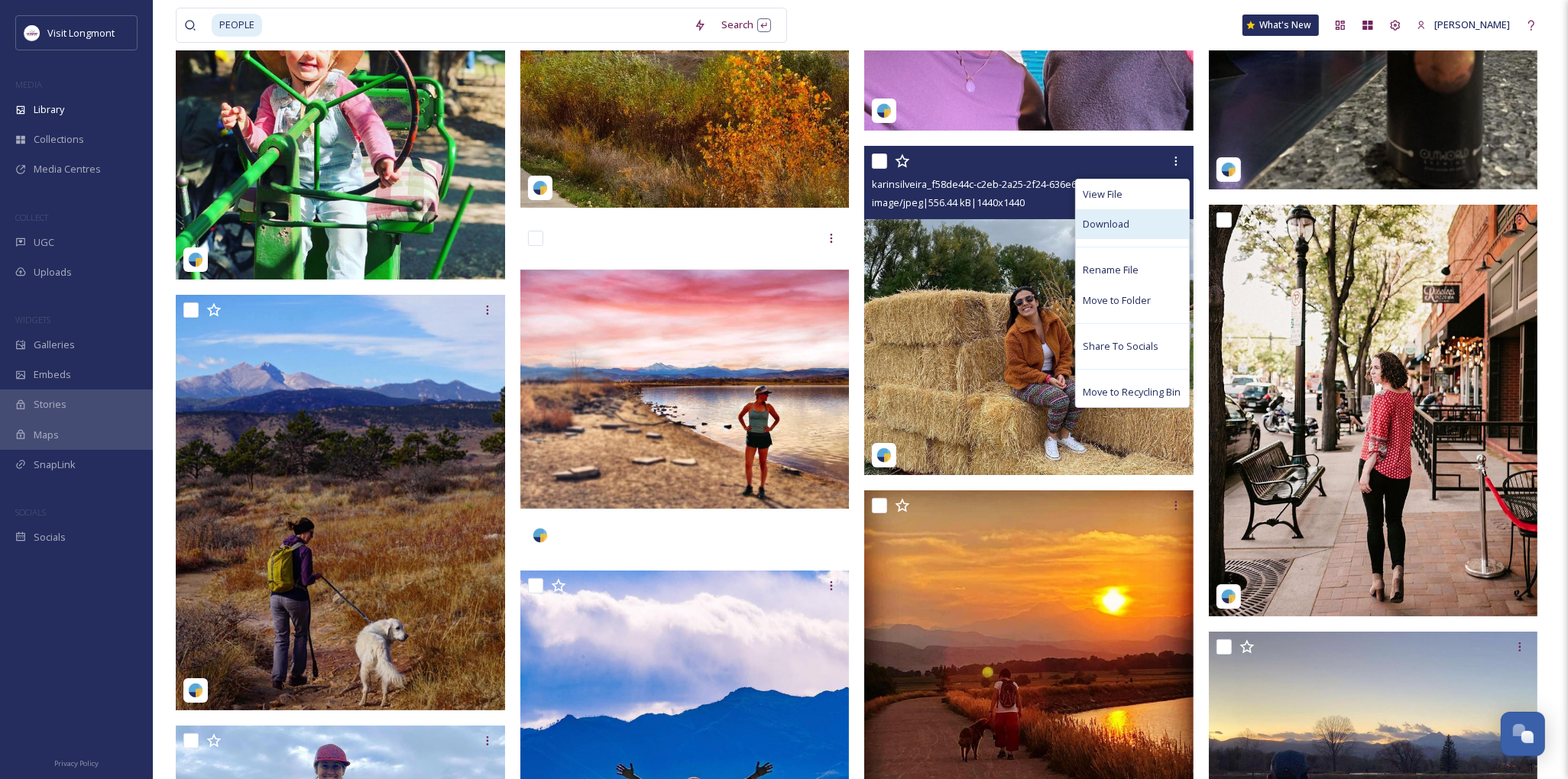
click at [1103, 227] on span "Download" at bounding box center [1107, 224] width 47 height 15
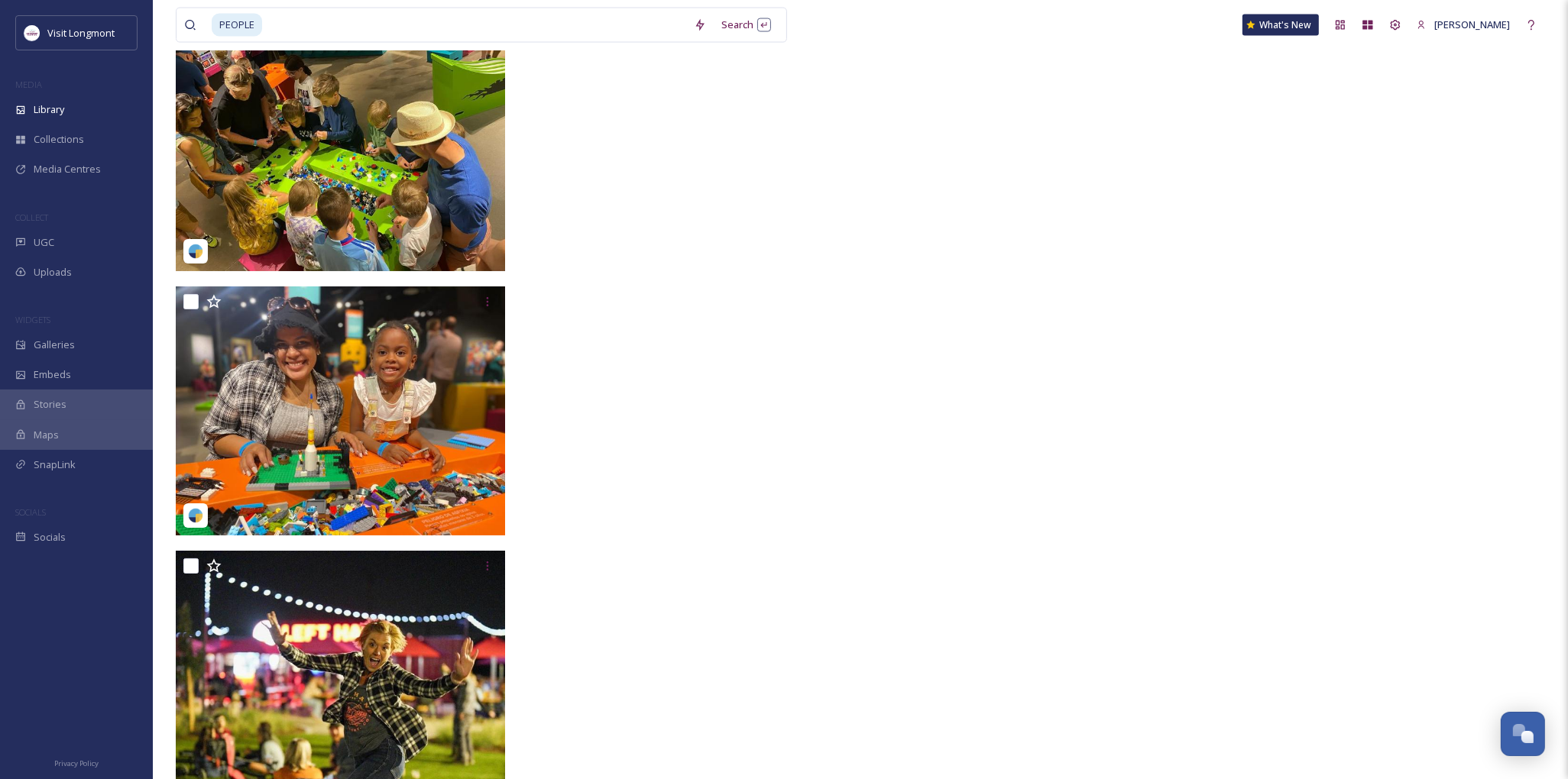
scroll to position [80938, 0]
